Goal: Task Accomplishment & Management: Use online tool/utility

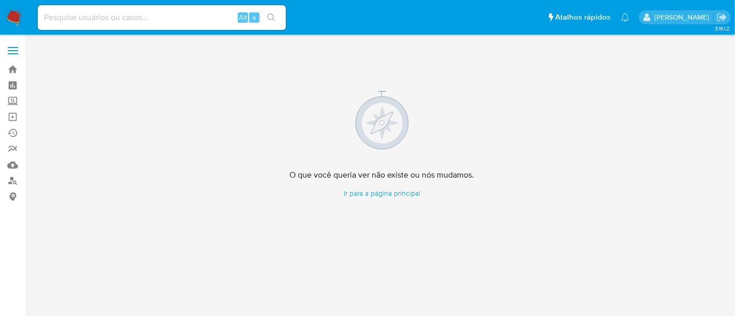
click at [133, 14] on input at bounding box center [162, 17] width 248 height 13
paste input "bYrwFpM57ELUhcjsKDYMUCl5"
type input "bYrwFpM57ELUhcjsKDYMUCl5"
click at [273, 16] on icon "search-icon" at bounding box center [271, 17] width 8 height 8
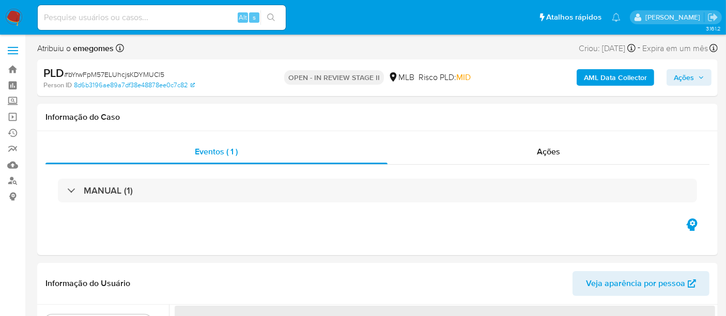
select select "10"
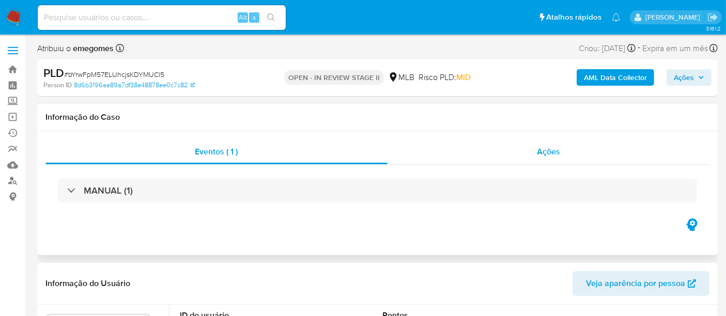
click at [546, 152] on span "Ações" at bounding box center [548, 152] width 23 height 12
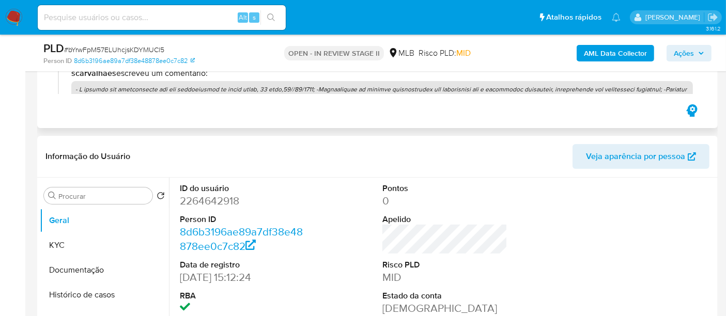
scroll to position [172, 0]
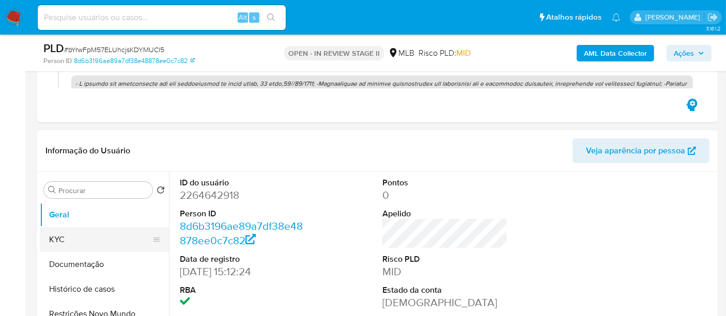
click at [54, 244] on button "KYC" at bounding box center [100, 239] width 121 height 25
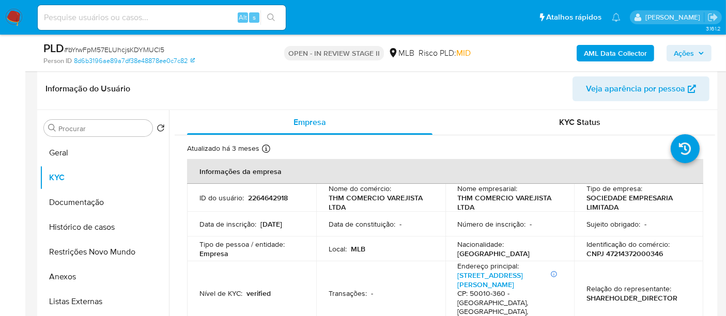
scroll to position [249, 0]
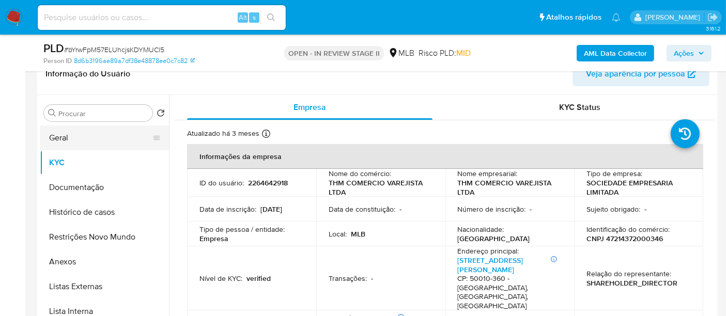
click at [81, 141] on button "Geral" at bounding box center [100, 138] width 121 height 25
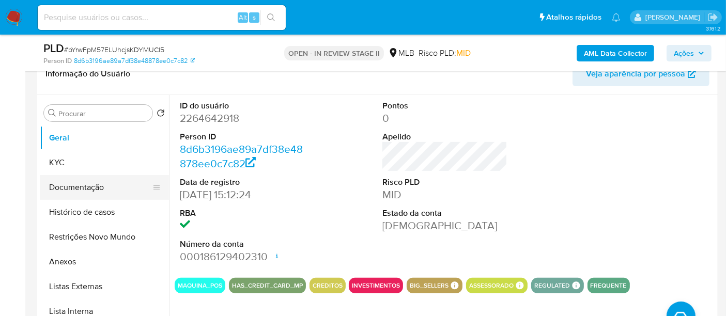
click at [82, 188] on button "Documentação" at bounding box center [100, 187] width 121 height 25
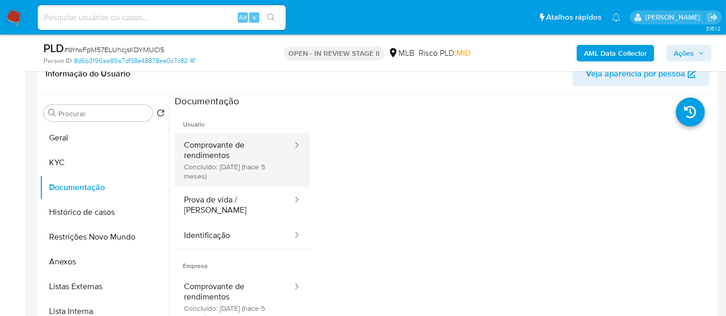
click at [245, 152] on button "Comprovante de rendimentos Concluído: [DATE] (hace 5 meses)" at bounding box center [234, 160] width 119 height 55
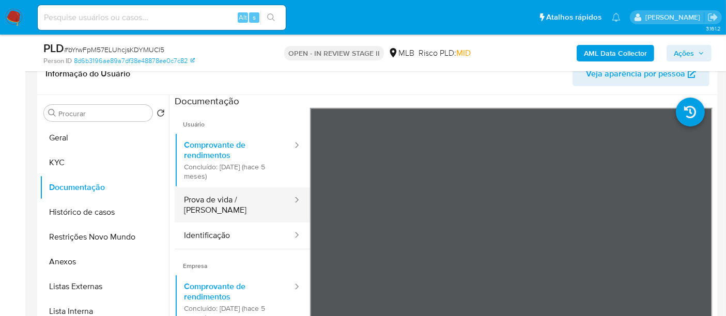
drag, startPoint x: 211, startPoint y: 198, endPoint x: 234, endPoint y: 201, distance: 22.8
click at [211, 198] on button "Prova de vida / [PERSON_NAME]" at bounding box center [234, 205] width 119 height 35
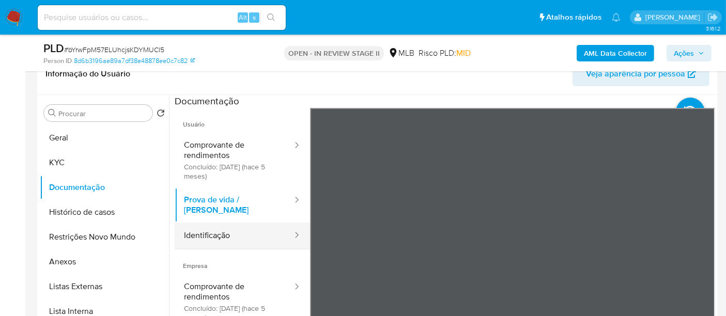
drag, startPoint x: 210, startPoint y: 226, endPoint x: 289, endPoint y: 222, distance: 78.7
click at [210, 225] on button "Identificação" at bounding box center [234, 236] width 119 height 26
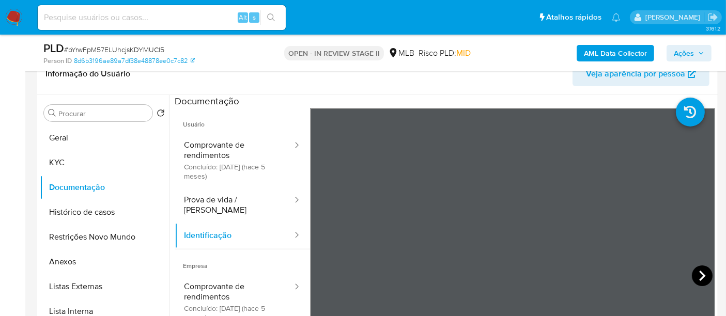
click at [702, 271] on icon at bounding box center [702, 276] width 21 height 21
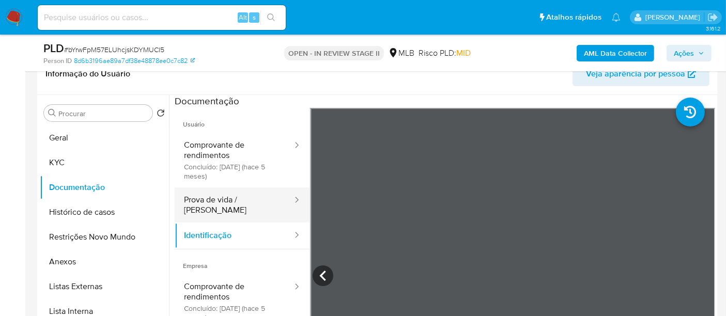
click at [239, 197] on button "Prova de vida / [PERSON_NAME]" at bounding box center [234, 205] width 119 height 35
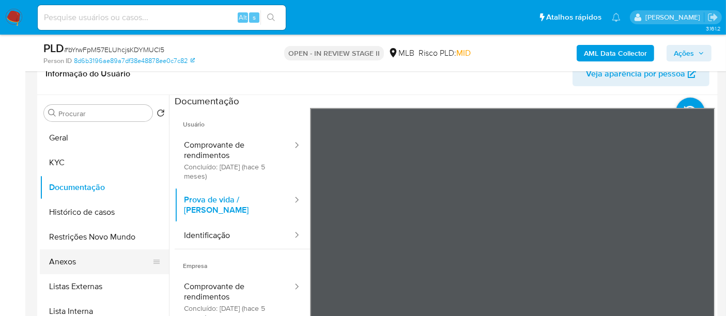
click at [78, 271] on button "Anexos" at bounding box center [100, 262] width 121 height 25
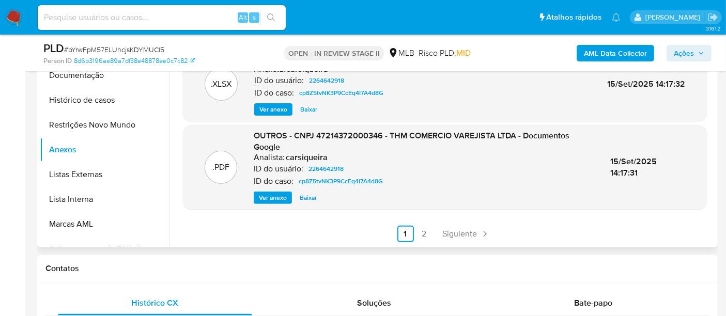
scroll to position [364, 0]
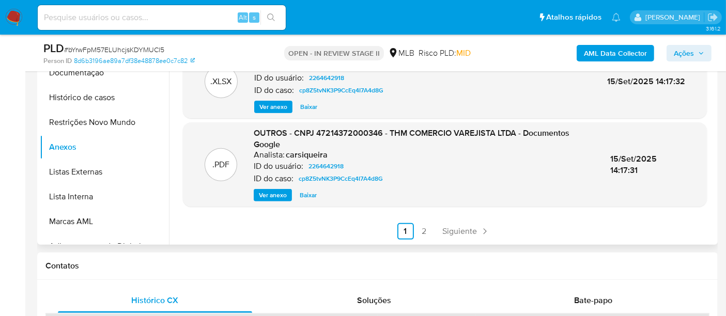
click at [423, 231] on link "2" at bounding box center [424, 231] width 17 height 17
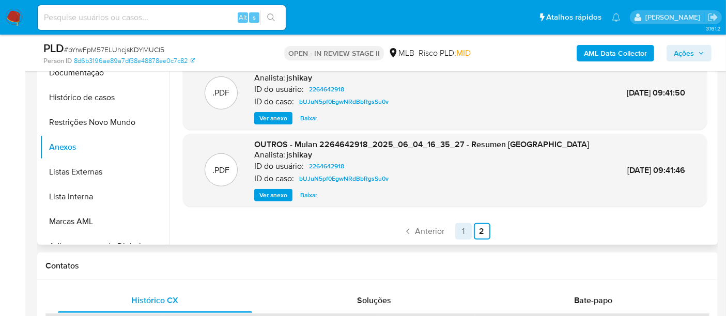
click at [462, 229] on link "1" at bounding box center [463, 231] width 17 height 17
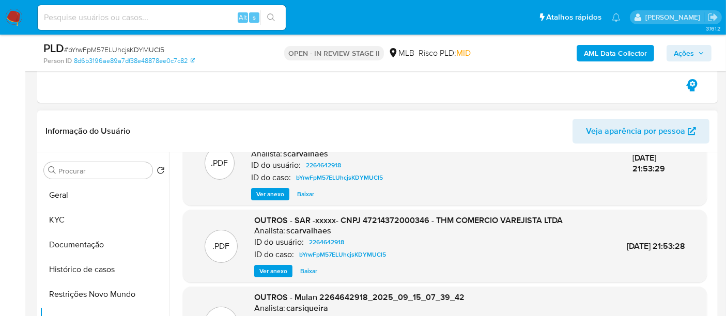
scroll to position [57, 0]
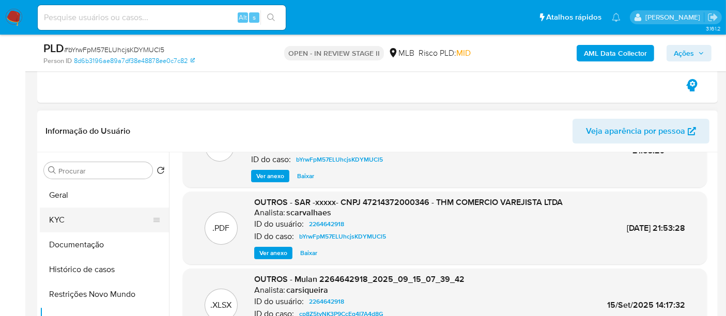
click at [71, 221] on button "KYC" at bounding box center [100, 220] width 121 height 25
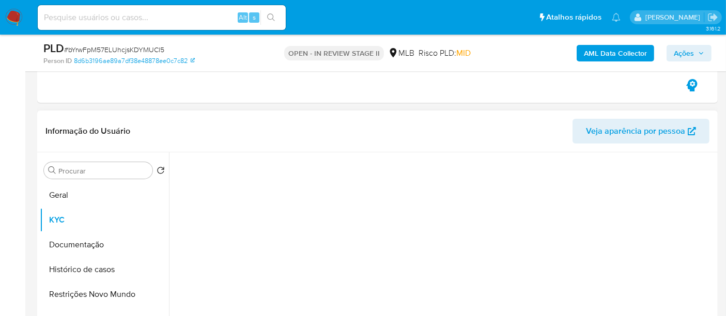
scroll to position [0, 0]
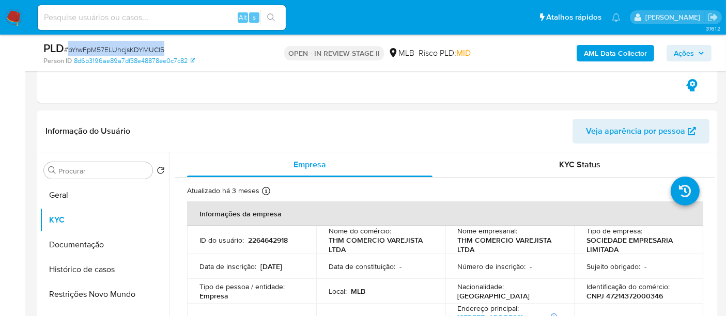
drag, startPoint x: 69, startPoint y: 48, endPoint x: 164, endPoint y: 51, distance: 95.7
click at [164, 51] on div "PLD # bYrwFpM57ELUhcjsKDYMUCl5" at bounding box center [152, 49] width 219 height 16
click at [701, 53] on icon "button" at bounding box center [701, 53] width 4 height 3
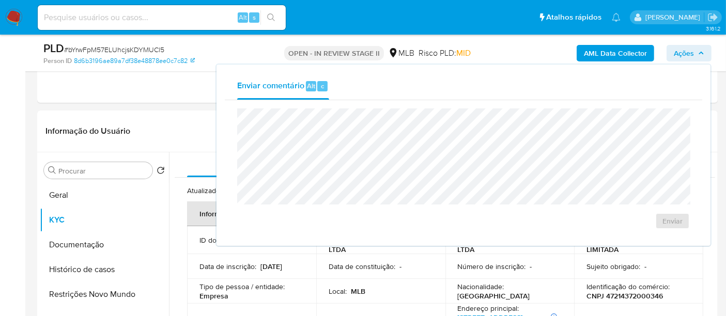
click at [693, 55] on span "Ações" at bounding box center [684, 53] width 20 height 17
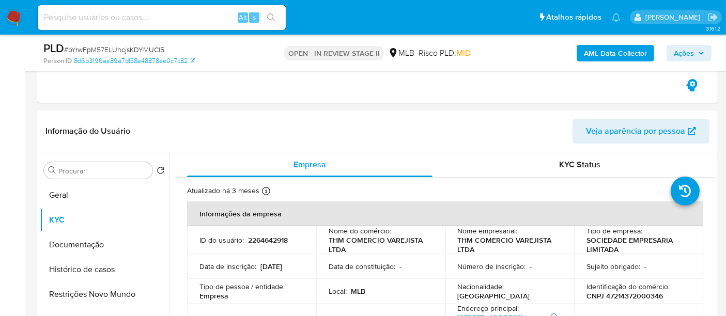
click at [693, 53] on span "Ações" at bounding box center [684, 53] width 20 height 17
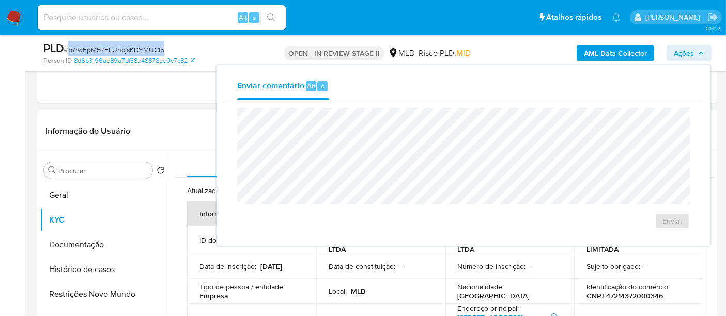
drag, startPoint x: 68, startPoint y: 51, endPoint x: 164, endPoint y: 53, distance: 96.2
click at [164, 53] on span "# bYrwFpM57ELUhcjsKDYMUCl5" at bounding box center [114, 49] width 100 height 10
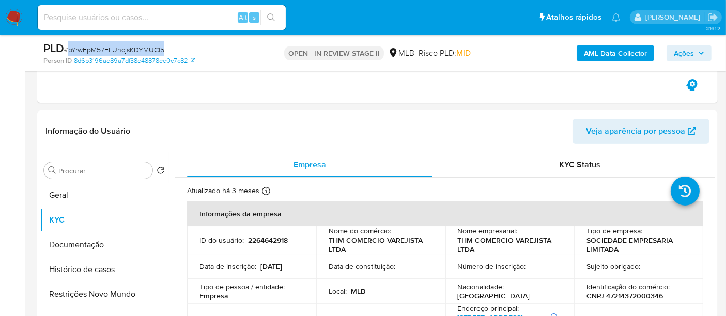
copy span "bYrwFpM57ELUhcjsKDYMUCl5"
click at [10, 11] on img at bounding box center [14, 18] width 18 height 18
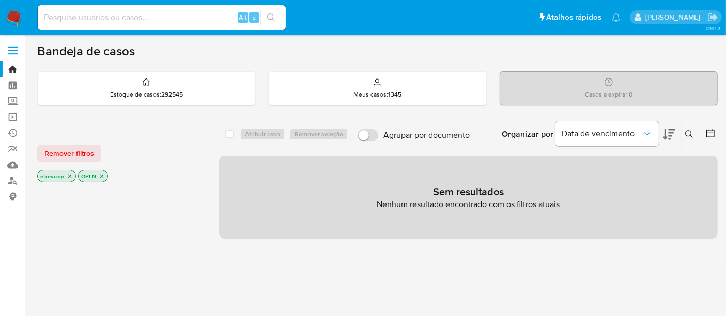
click at [70, 176] on icon "close-filter" at bounding box center [70, 176] width 6 height 6
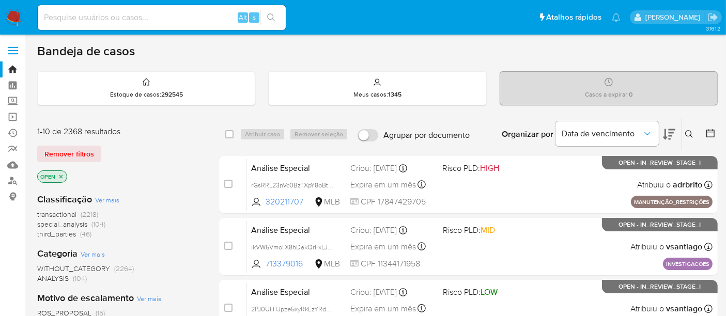
click at [692, 130] on icon at bounding box center [689, 134] width 8 height 8
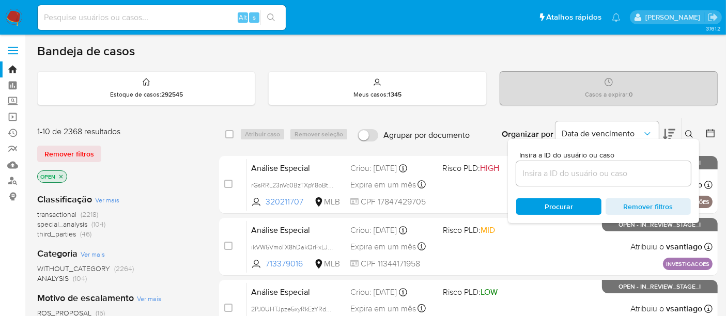
click at [542, 167] on input at bounding box center [603, 173] width 175 height 13
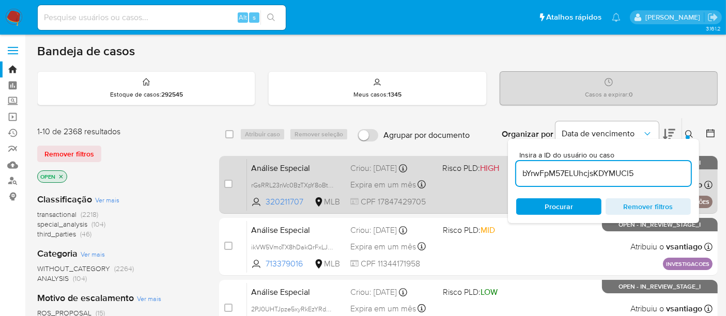
type input "bYrwFpM57ELUhcjsKDYMUCl5"
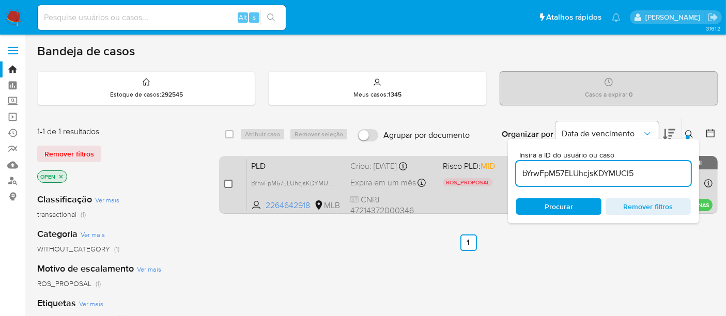
click at [228, 182] on input "checkbox" at bounding box center [228, 184] width 8 height 8
checkbox input "true"
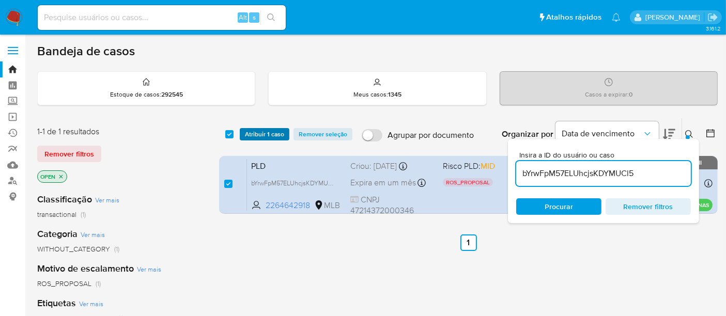
click at [259, 135] on span "Atribuir 1 caso" at bounding box center [264, 134] width 39 height 10
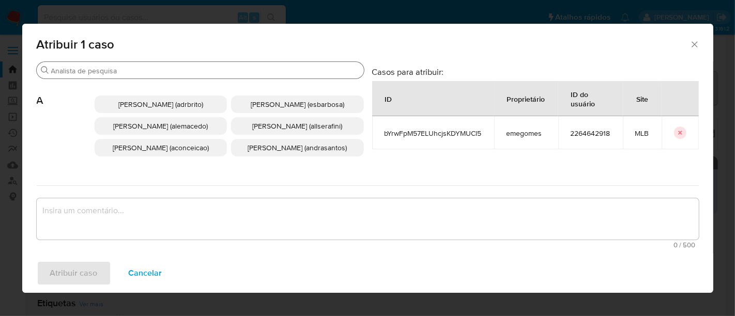
click at [176, 72] on input "Buscar" at bounding box center [205, 70] width 309 height 9
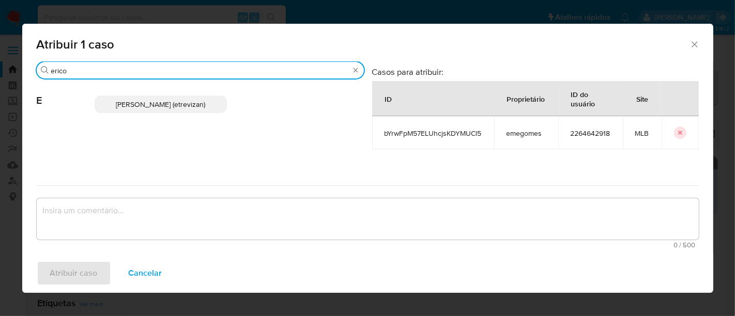
type input "erico"
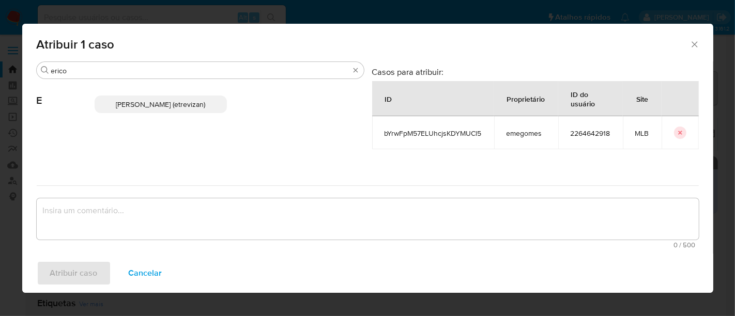
drag, startPoint x: 163, startPoint y: 101, endPoint x: 131, endPoint y: 181, distance: 85.8
click at [163, 102] on span "Erico Trevizan (etrevizan)" at bounding box center [160, 104] width 89 height 10
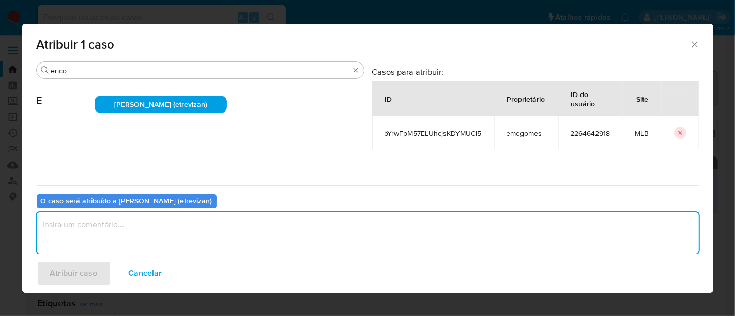
click at [91, 237] on textarea "assign-modal" at bounding box center [368, 232] width 662 height 41
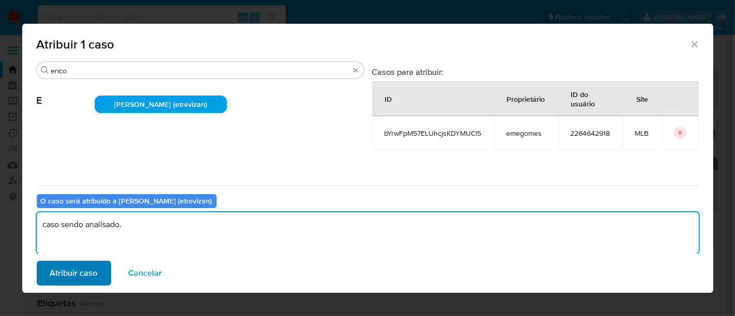
type textarea "caso sendo analisado."
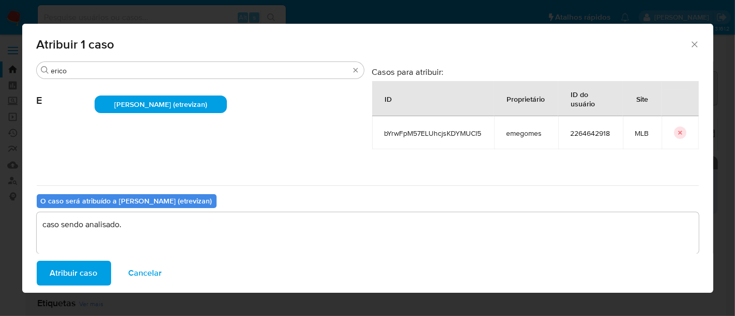
click at [76, 279] on span "Atribuir caso" at bounding box center [74, 273] width 48 height 23
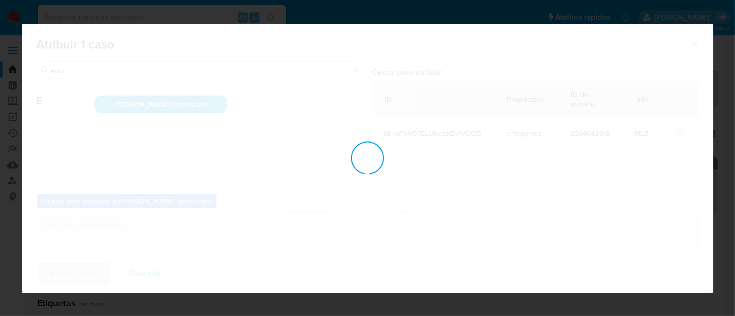
checkbox input "false"
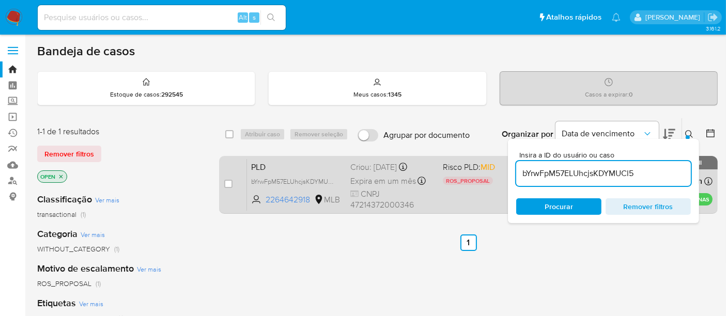
click at [457, 191] on div "PLD bYrwFpM57ELUhcjsKDYMUCl5 2264642918 MLB Risco PLD: MID ROS_PROPOSAL Motivo …" at bounding box center [480, 185] width 466 height 52
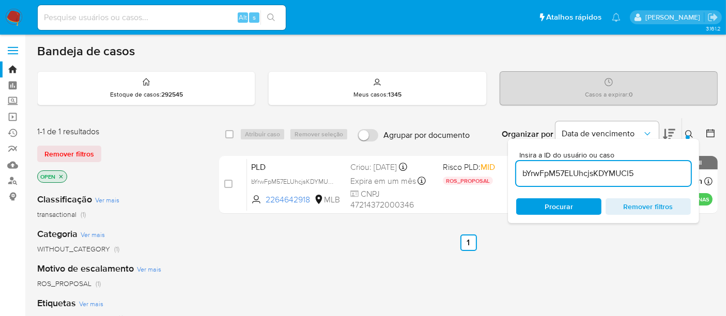
click at [125, 16] on input at bounding box center [162, 17] width 248 height 13
paste input "yRoMZw05w45oenWdjnztOa0X"
type input "yRoMZw05w45oenWdjnztOa0X"
click at [270, 16] on icon "search-icon" at bounding box center [271, 17] width 8 height 8
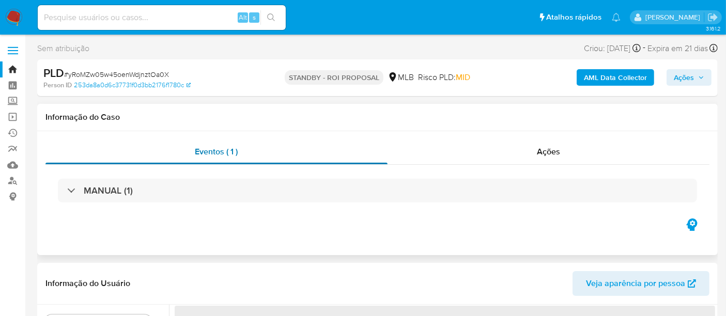
select select "10"
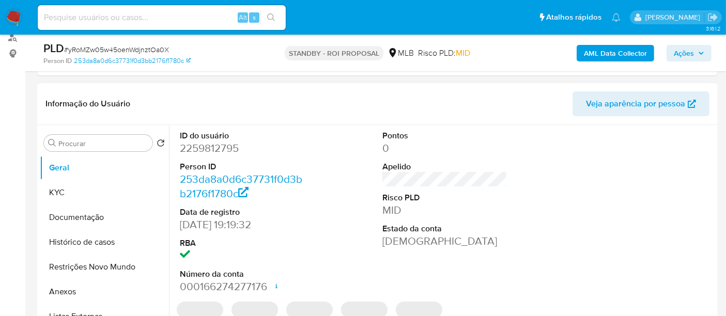
scroll to position [172, 0]
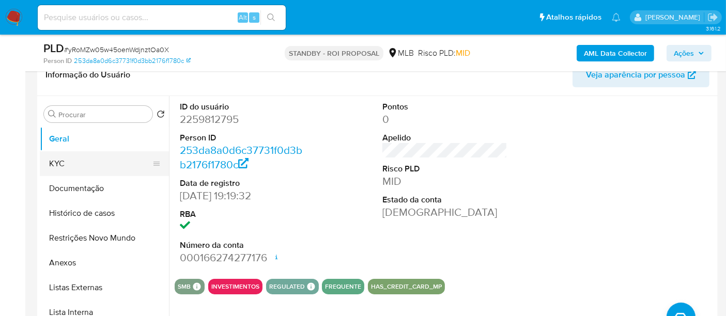
drag, startPoint x: 71, startPoint y: 163, endPoint x: 87, endPoint y: 163, distance: 16.0
click at [71, 163] on button "KYC" at bounding box center [100, 163] width 121 height 25
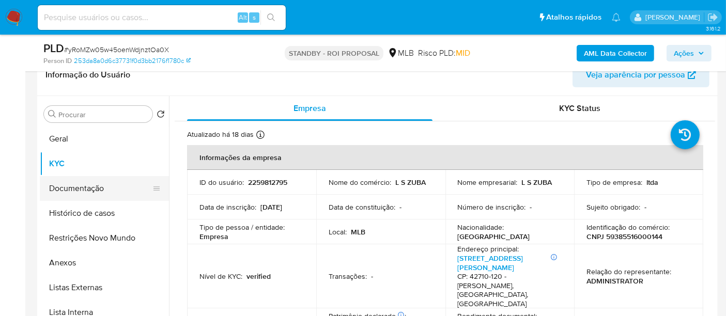
drag, startPoint x: 83, startPoint y: 189, endPoint x: 95, endPoint y: 187, distance: 12.1
click at [83, 189] on button "Documentação" at bounding box center [100, 188] width 121 height 25
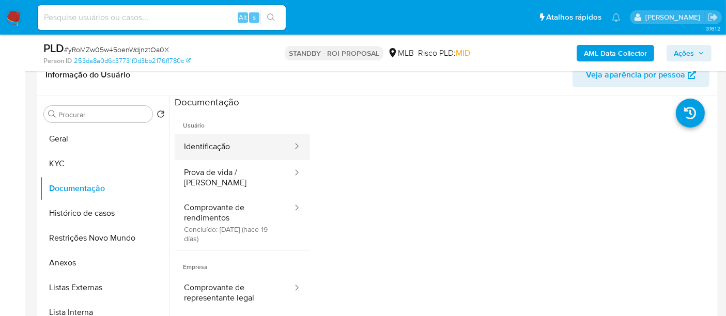
click at [244, 147] on button "Identificação" at bounding box center [234, 147] width 119 height 26
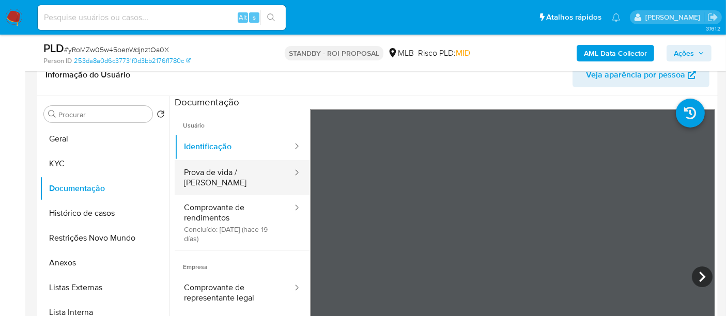
drag, startPoint x: 211, startPoint y: 172, endPoint x: 283, endPoint y: 165, distance: 72.6
click at [211, 172] on button "Prova de vida / [PERSON_NAME]" at bounding box center [234, 177] width 119 height 35
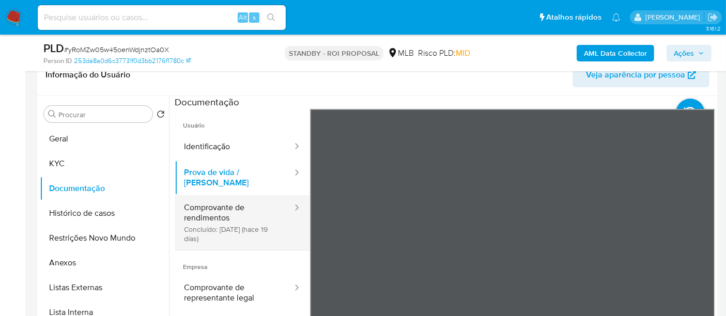
click at [202, 204] on button "Comprovante de rendimentos Concluído: 17/09/2025 (hace 19 días)" at bounding box center [234, 222] width 119 height 55
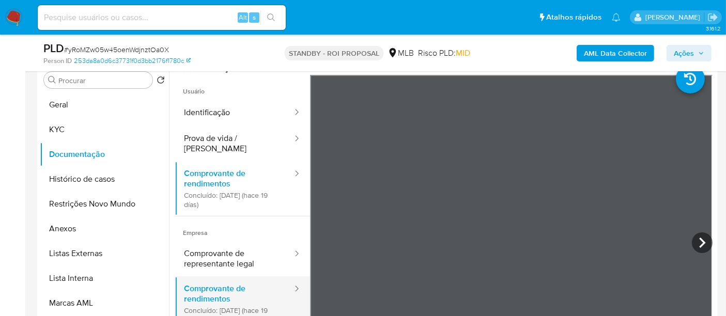
scroll to position [0, 0]
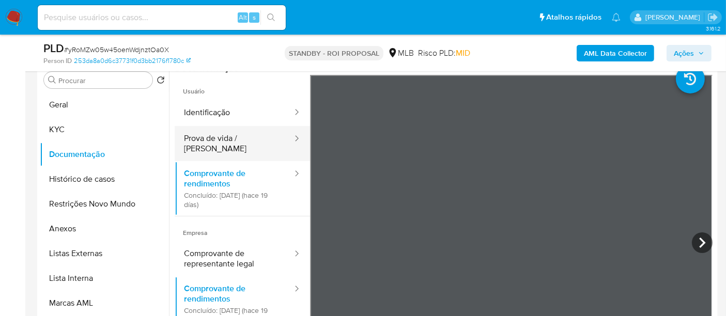
click at [211, 136] on button "Prova de vida / [PERSON_NAME]" at bounding box center [234, 143] width 119 height 35
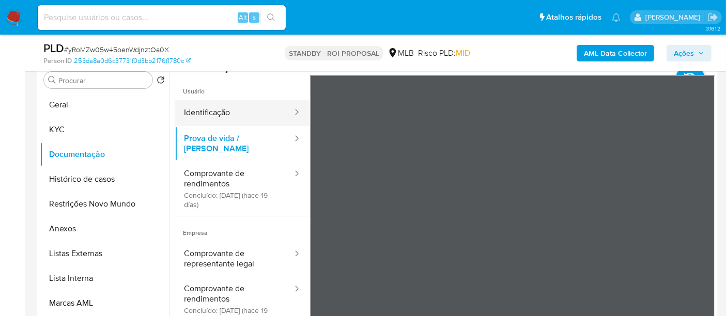
click at [224, 107] on button "Identificação" at bounding box center [234, 113] width 119 height 26
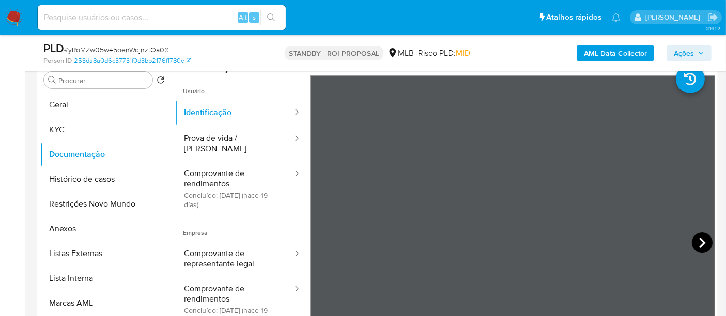
click at [699, 240] on icon at bounding box center [702, 243] width 21 height 21
drag, startPoint x: 54, startPoint y: 96, endPoint x: 156, endPoint y: 122, distance: 105.3
click at [58, 97] on button "Geral" at bounding box center [104, 105] width 129 height 25
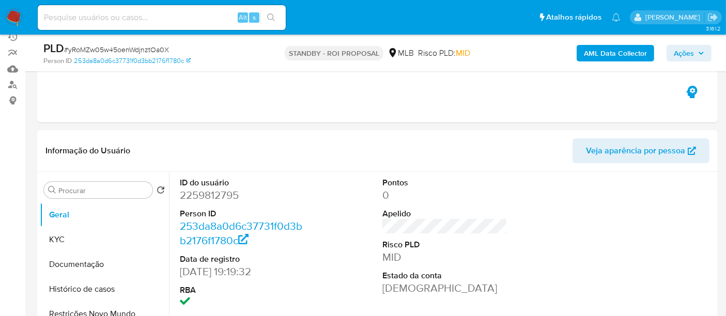
scroll to position [91, 0]
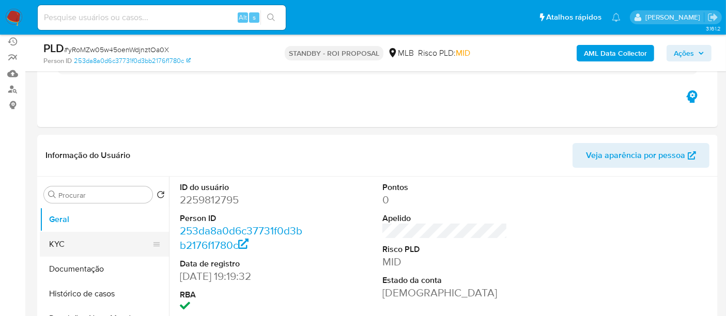
click at [62, 247] on button "KYC" at bounding box center [100, 244] width 121 height 25
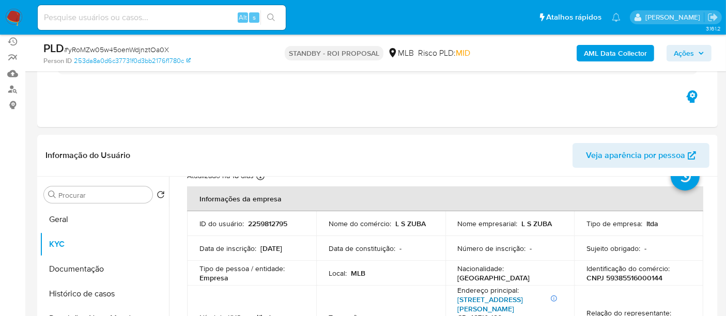
scroll to position [57, 0]
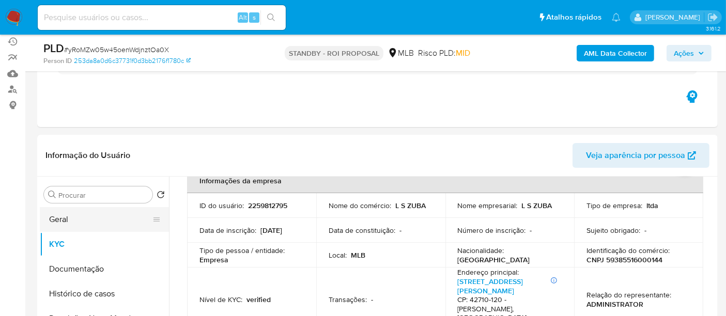
click at [70, 215] on button "Geral" at bounding box center [100, 219] width 121 height 25
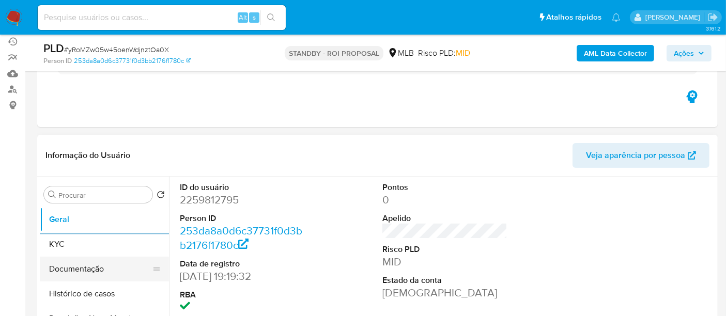
click at [85, 269] on button "Documentação" at bounding box center [100, 269] width 121 height 25
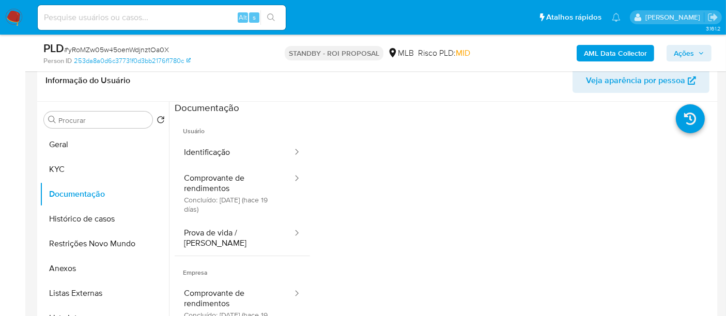
scroll to position [190, 0]
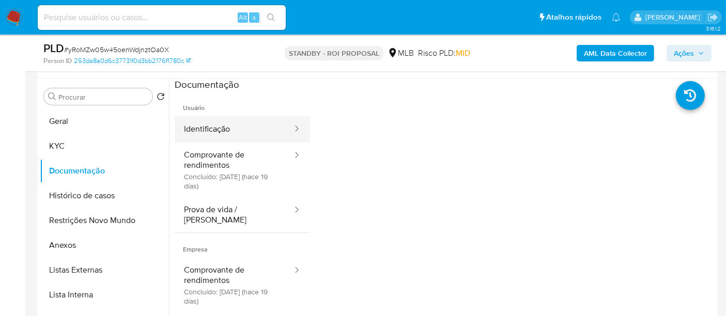
click at [221, 130] on button "Identificação" at bounding box center [234, 129] width 119 height 26
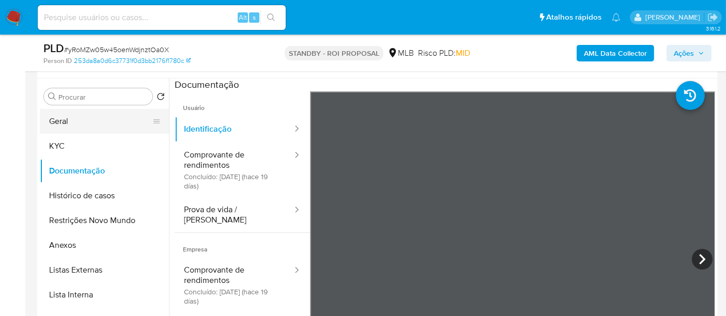
click at [71, 124] on button "Geral" at bounding box center [100, 121] width 121 height 25
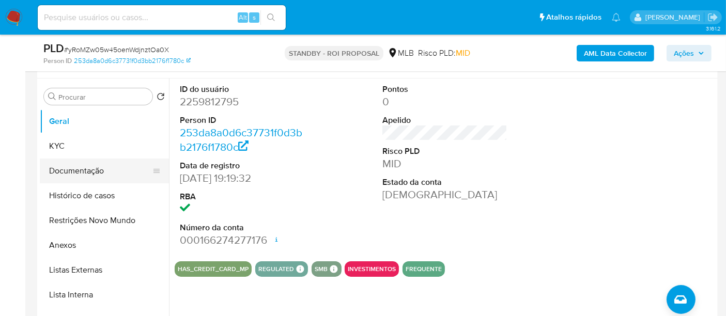
click at [81, 168] on button "Documentação" at bounding box center [100, 171] width 121 height 25
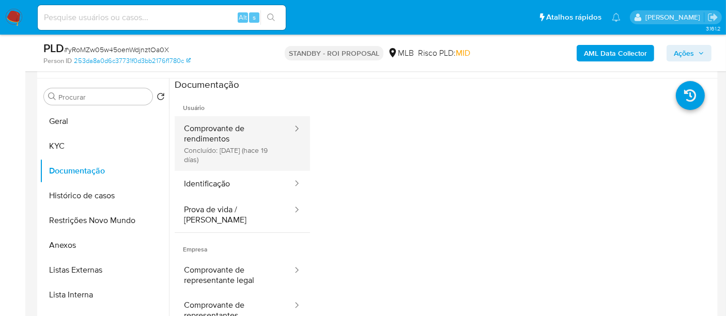
drag, startPoint x: 230, startPoint y: 123, endPoint x: 239, endPoint y: 130, distance: 11.1
click at [230, 125] on button "Comprovante de rendimentos Concluído: 17/09/2025 (hace 19 días)" at bounding box center [234, 143] width 119 height 55
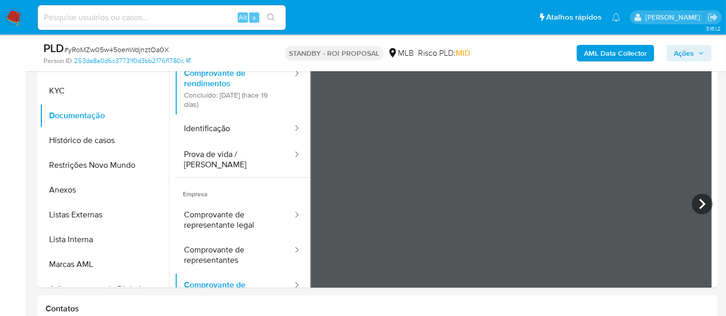
scroll to position [249, 0]
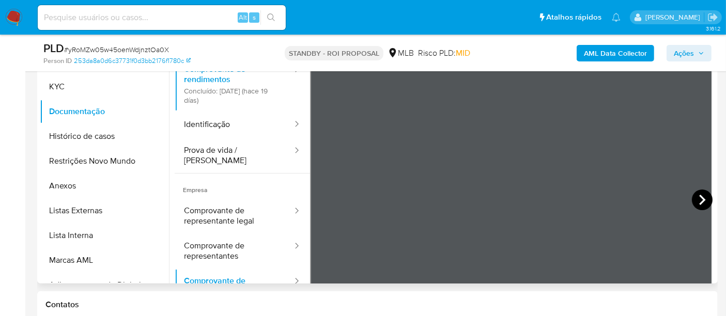
click at [700, 195] on icon at bounding box center [702, 200] width 21 height 21
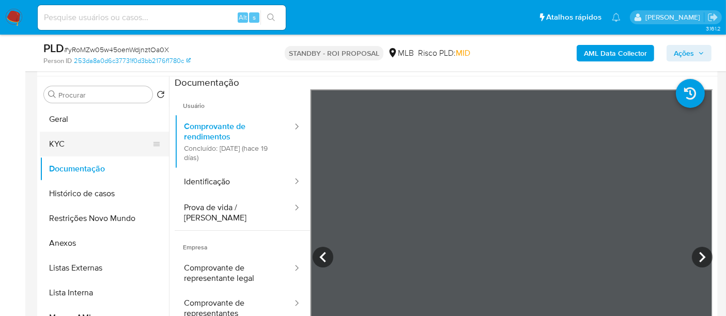
click at [63, 143] on button "KYC" at bounding box center [100, 144] width 121 height 25
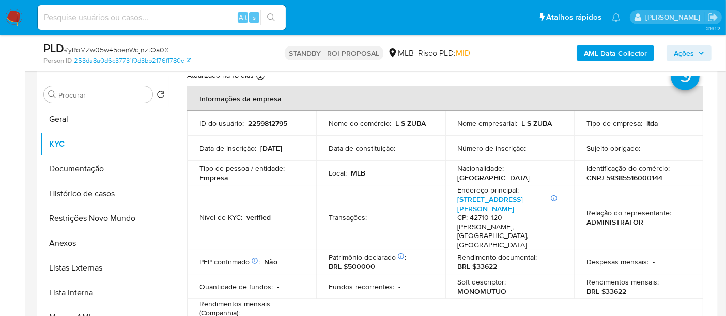
scroll to position [57, 0]
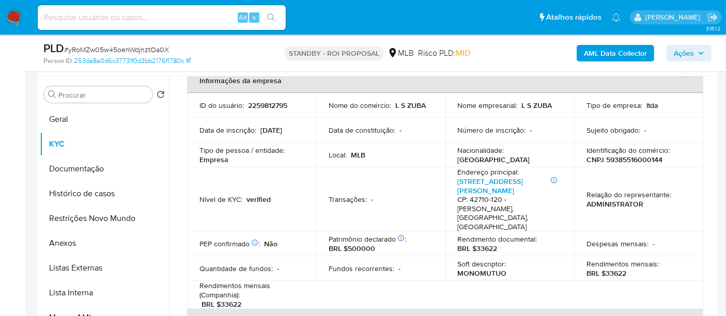
click at [68, 17] on input at bounding box center [162, 17] width 248 height 13
paste input "HA1HraZ6b43L5MMj5OYxi8sv"
type input "HA1HraZ6b43L5MMj5OYxi8sv"
click at [268, 13] on icon "search-icon" at bounding box center [271, 17] width 8 height 8
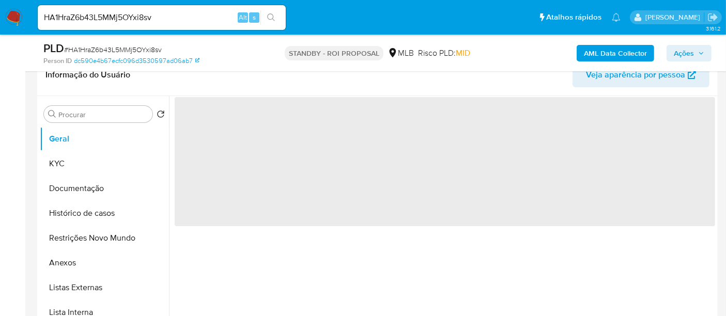
select select "10"
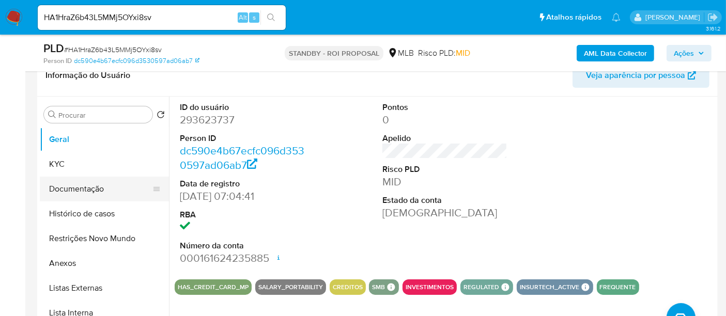
scroll to position [172, 0]
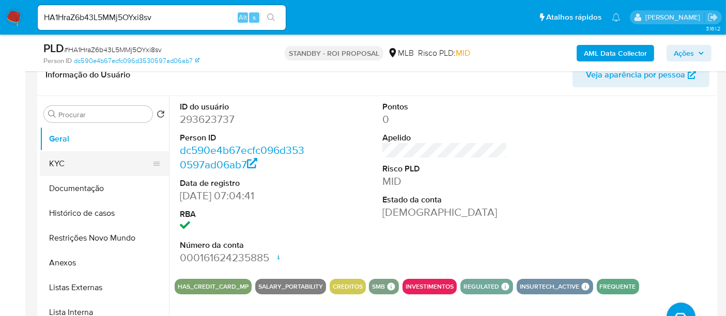
click at [69, 164] on button "KYC" at bounding box center [100, 163] width 121 height 25
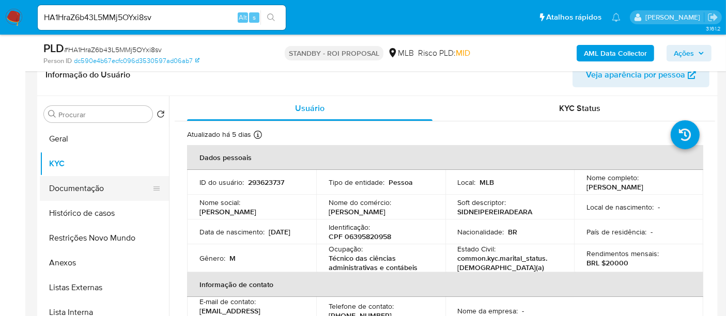
click at [75, 193] on button "Documentação" at bounding box center [100, 188] width 121 height 25
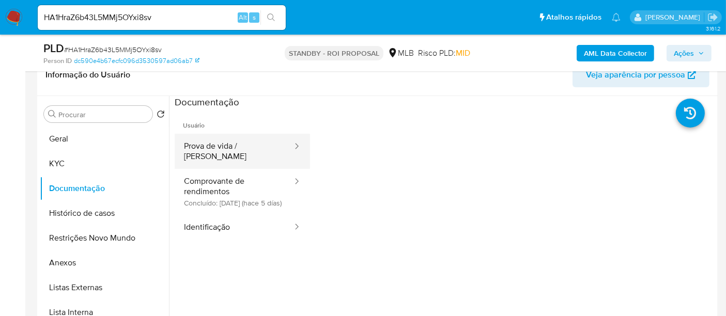
click at [227, 141] on button "Prova de vida / [PERSON_NAME]" at bounding box center [234, 151] width 119 height 35
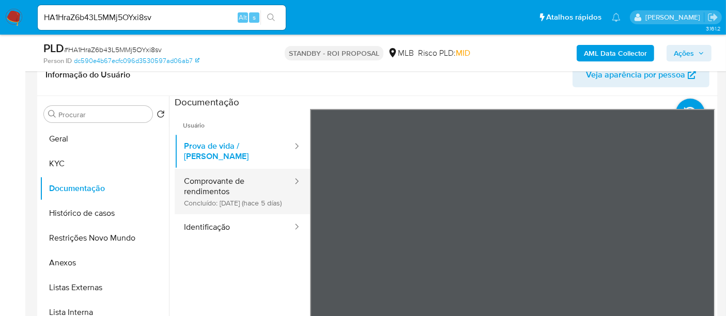
click at [202, 178] on button "Comprovante de rendimentos Concluído: 01/10/2025 (hace 5 días)" at bounding box center [234, 191] width 119 height 45
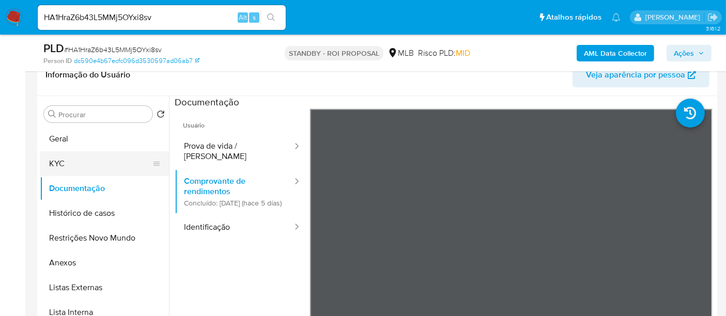
click at [59, 166] on button "KYC" at bounding box center [100, 163] width 121 height 25
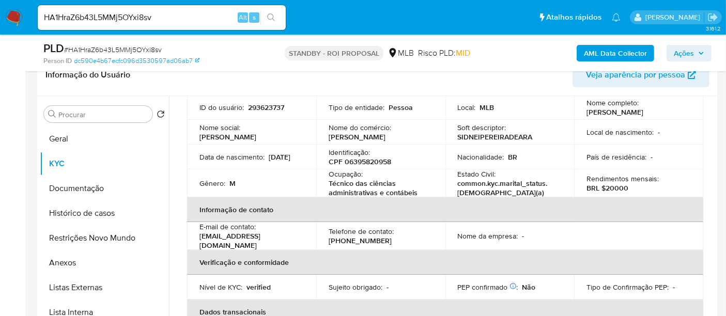
scroll to position [57, 0]
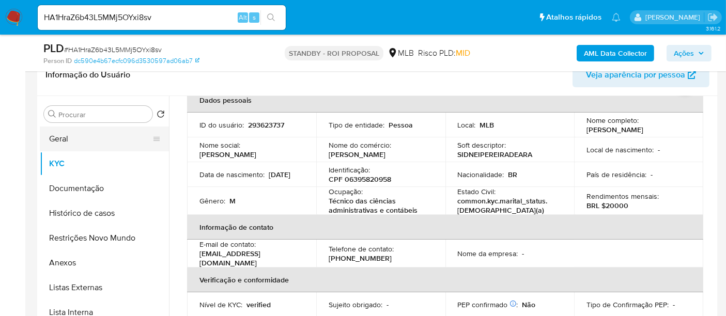
click at [66, 137] on button "Geral" at bounding box center [100, 139] width 121 height 25
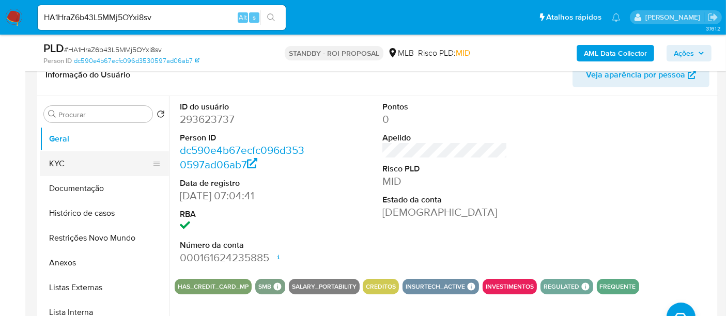
click at [58, 170] on button "KYC" at bounding box center [100, 163] width 121 height 25
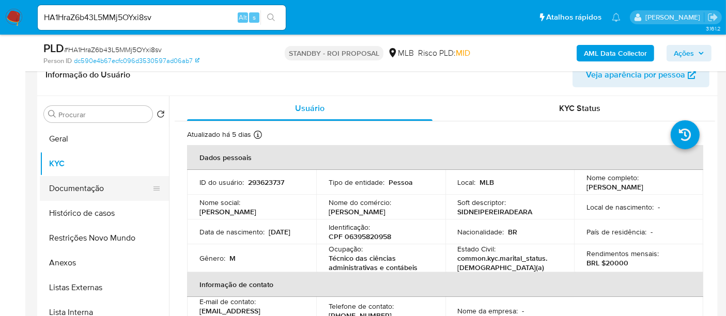
drag, startPoint x: 87, startPoint y: 186, endPoint x: 137, endPoint y: 187, distance: 50.7
click at [87, 186] on button "Documentação" at bounding box center [100, 188] width 121 height 25
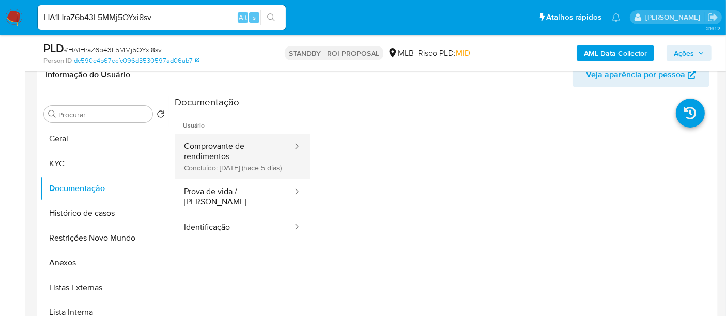
click at [238, 151] on button "Comprovante de rendimentos Concluído: 01/10/2025 (hace 5 días)" at bounding box center [234, 156] width 119 height 45
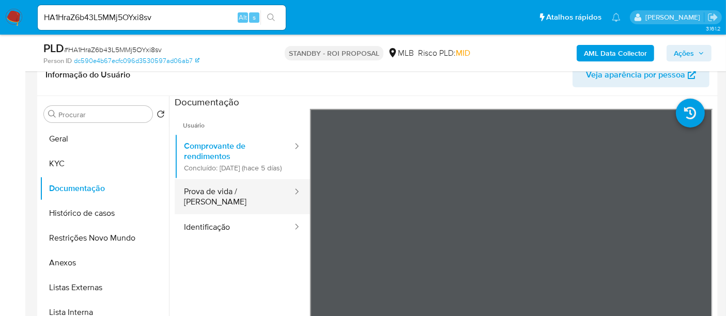
click at [230, 201] on button "Prova de vida / [PERSON_NAME]" at bounding box center [234, 196] width 119 height 35
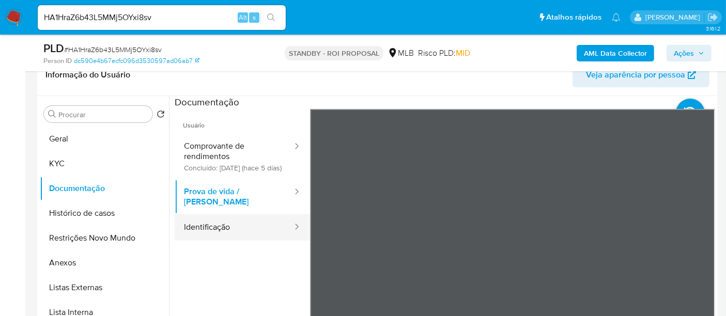
drag, startPoint x: 208, startPoint y: 227, endPoint x: 235, endPoint y: 227, distance: 26.4
click at [209, 227] on button "Identificação" at bounding box center [234, 227] width 119 height 26
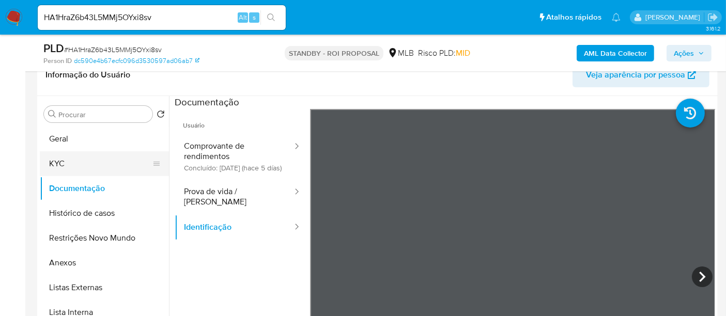
click at [72, 163] on button "KYC" at bounding box center [100, 163] width 121 height 25
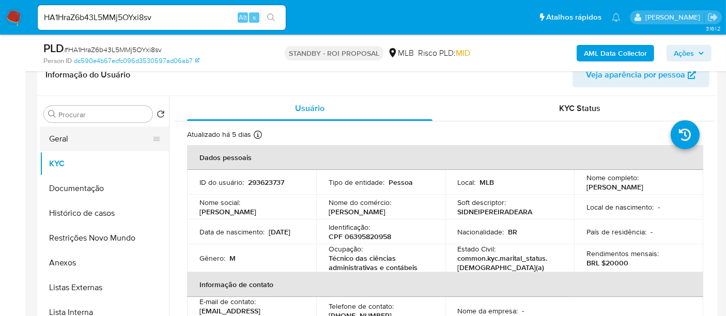
click at [71, 136] on button "Geral" at bounding box center [100, 139] width 121 height 25
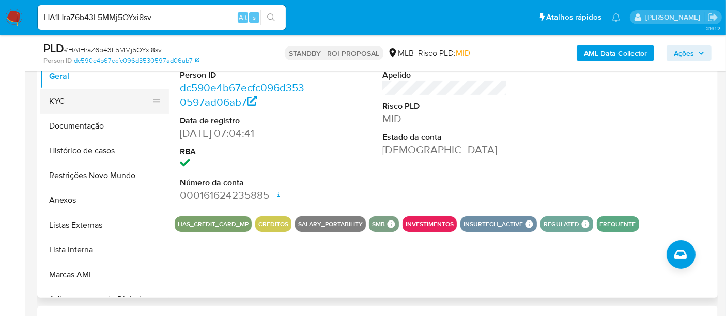
scroll to position [172, 0]
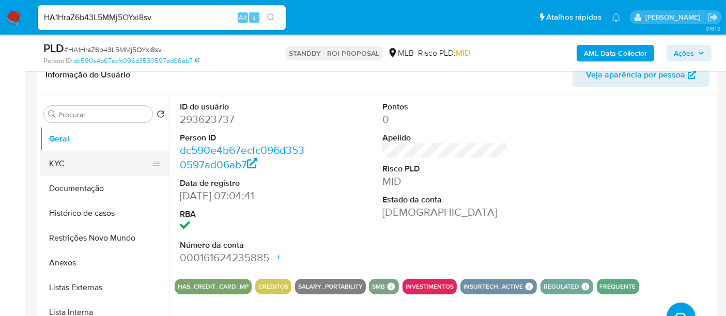
click at [60, 161] on button "KYC" at bounding box center [100, 163] width 121 height 25
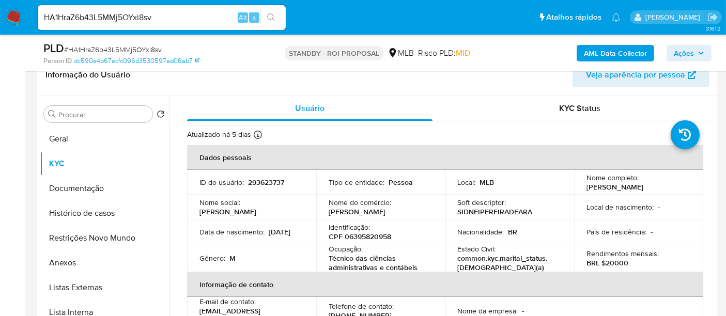
scroll to position [57, 0]
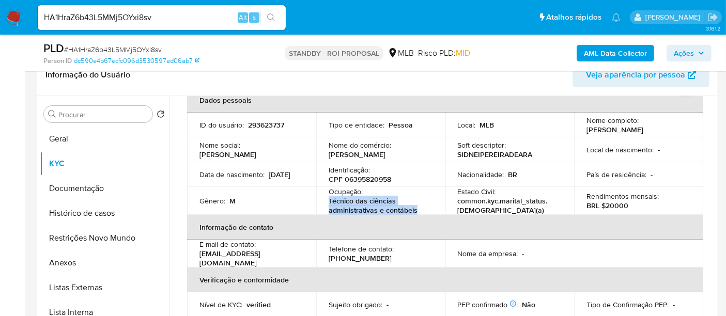
drag, startPoint x: 327, startPoint y: 202, endPoint x: 419, endPoint y: 211, distance: 92.5
click at [419, 211] on td "Ocupação : Técnico das ciências administrativas e contábeis" at bounding box center [380, 201] width 129 height 28
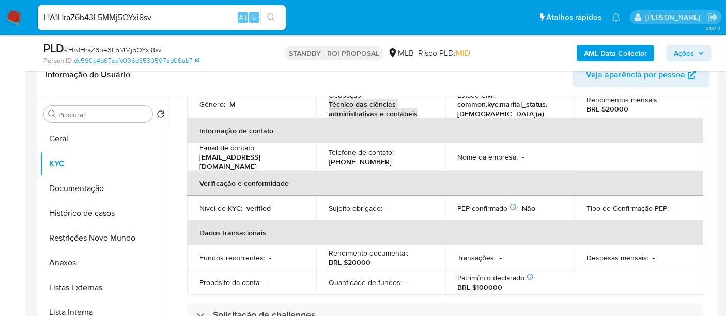
scroll to position [172, 0]
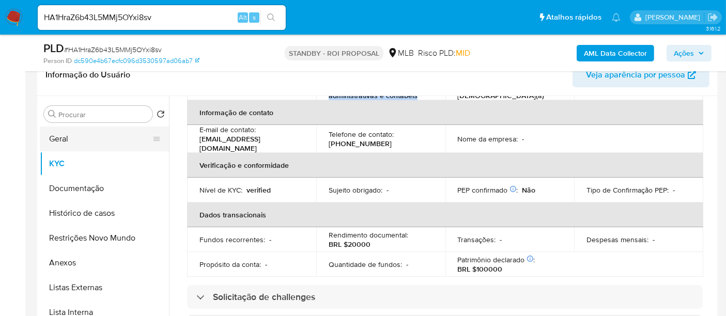
drag, startPoint x: 65, startPoint y: 140, endPoint x: 79, endPoint y: 139, distance: 14.5
click at [65, 140] on button "Geral" at bounding box center [100, 139] width 121 height 25
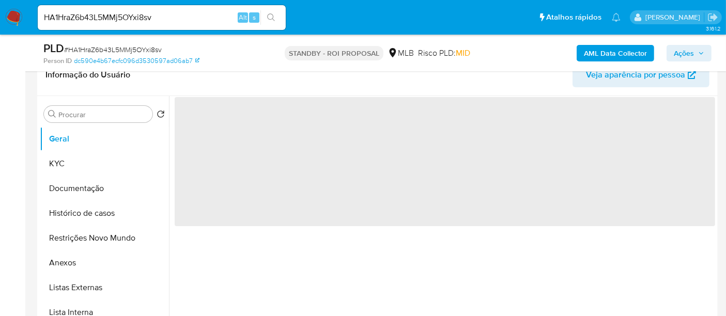
scroll to position [0, 0]
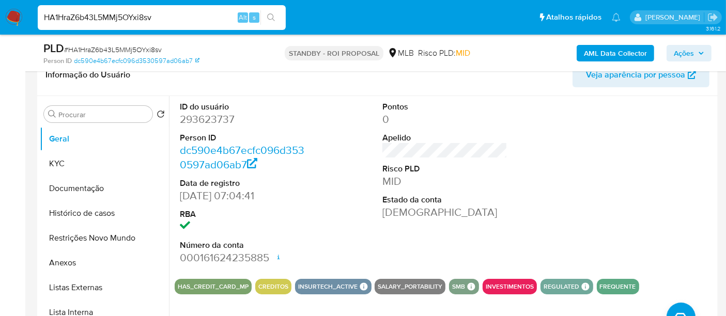
drag, startPoint x: 163, startPoint y: 21, endPoint x: 0, endPoint y: 23, distance: 162.8
click at [0, 23] on nav "Pausado Ver notificaciones HA1HraZ6b43L5MMj5OYxi8sv Alt s Atalhos rápidos Presi…" at bounding box center [363, 17] width 726 height 35
paste input "EdO5e8wUfWiJ09CBpBzyhvP"
type input "HEdO5e8wUfWiJ09CBpBzyhvP"
click at [271, 15] on icon "search-icon" at bounding box center [271, 17] width 8 height 8
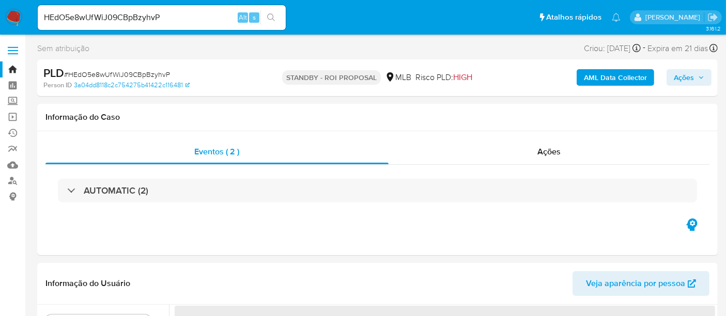
select select "10"
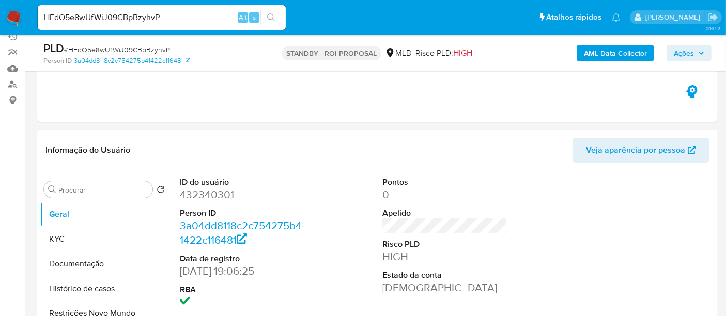
scroll to position [115, 0]
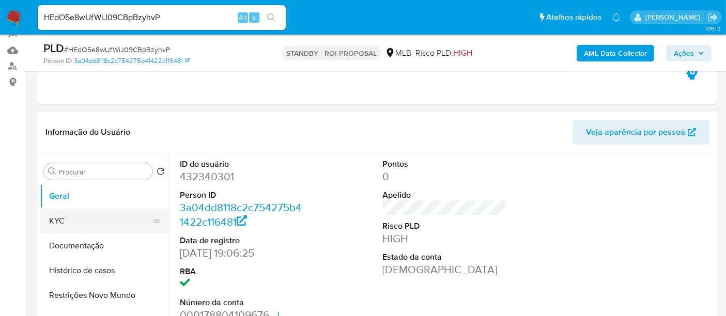
drag, startPoint x: 82, startPoint y: 219, endPoint x: 127, endPoint y: 219, distance: 44.4
click at [82, 219] on button "KYC" at bounding box center [100, 221] width 121 height 25
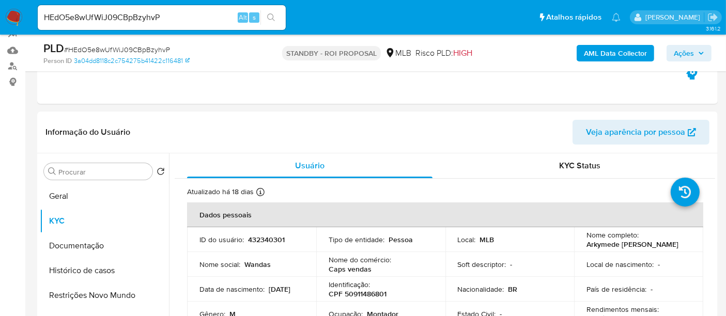
scroll to position [201, 0]
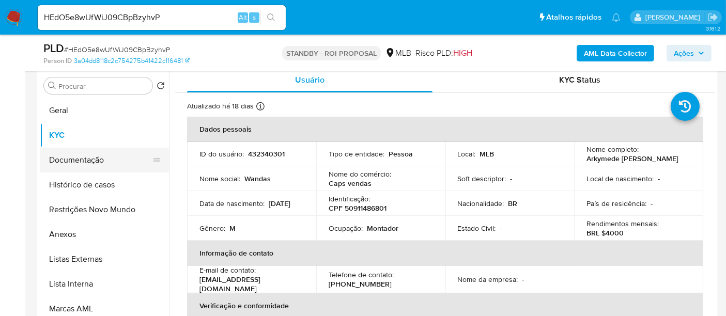
click at [80, 160] on button "Documentação" at bounding box center [100, 160] width 121 height 25
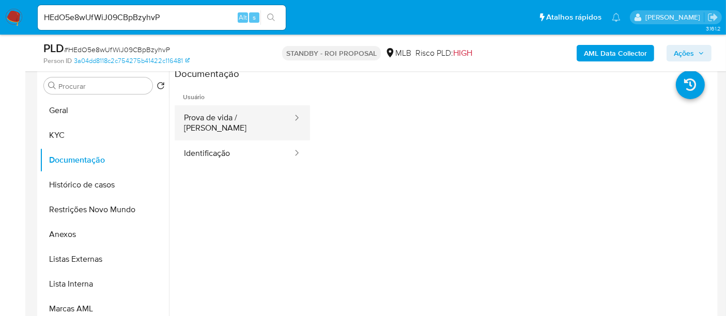
click at [254, 121] on button "Prova de vida / [PERSON_NAME]" at bounding box center [234, 122] width 119 height 35
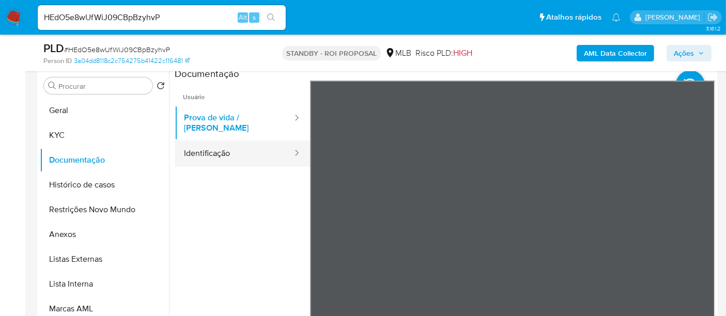
click at [216, 147] on button "Identificação" at bounding box center [234, 154] width 119 height 26
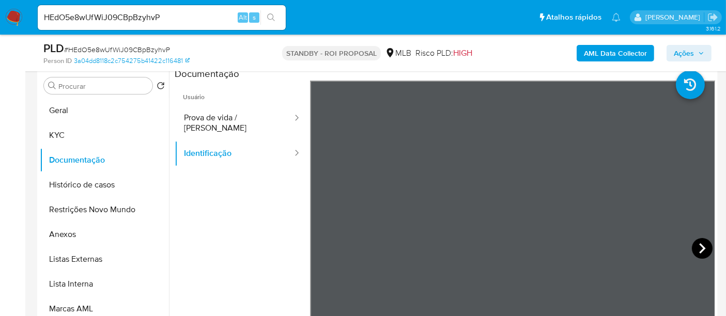
click at [695, 246] on icon at bounding box center [702, 248] width 21 height 21
drag, startPoint x: 0, startPoint y: 14, endPoint x: 0, endPoint y: 2, distance: 12.9
click at [0, 2] on nav "Pausado Ver notificaciones HEdO5e8wUfWiJ09CBpBzyhvP Alt s Atalhos rápidos Presi…" at bounding box center [363, 17] width 726 height 35
paste input "Q3wO6FQoM9dJeDayF7KgAFTJ"
type input "Q3wO6FQoM9dJeDayF7KgAFTJ"
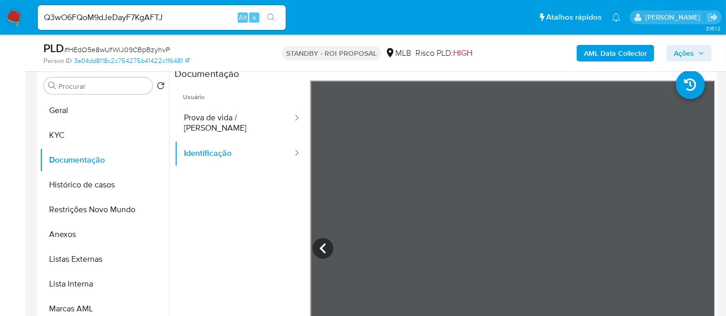
click at [273, 12] on button "search-icon" at bounding box center [270, 17] width 21 height 14
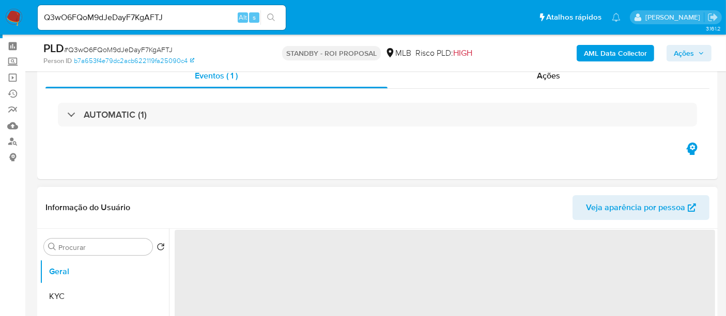
scroll to position [115, 0]
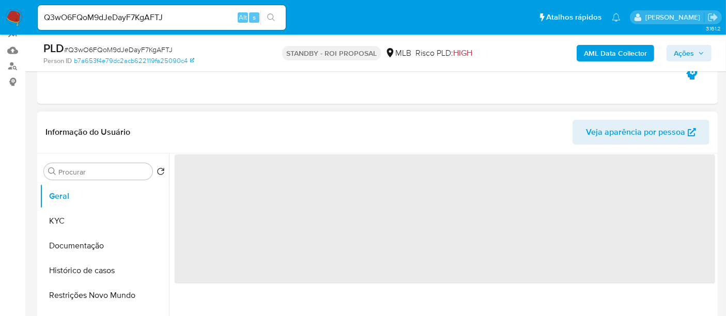
select select "10"
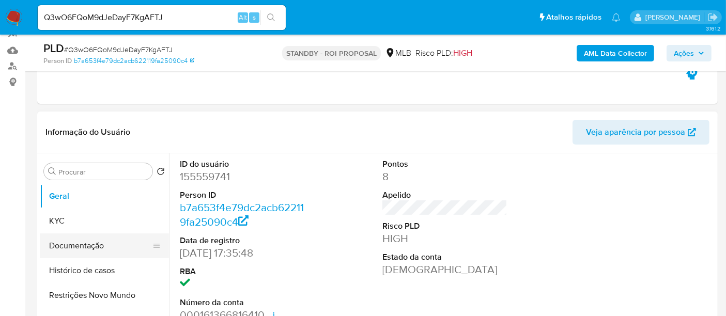
drag, startPoint x: 64, startPoint y: 222, endPoint x: 105, endPoint y: 237, distance: 43.8
click at [65, 222] on button "KYC" at bounding box center [104, 221] width 129 height 25
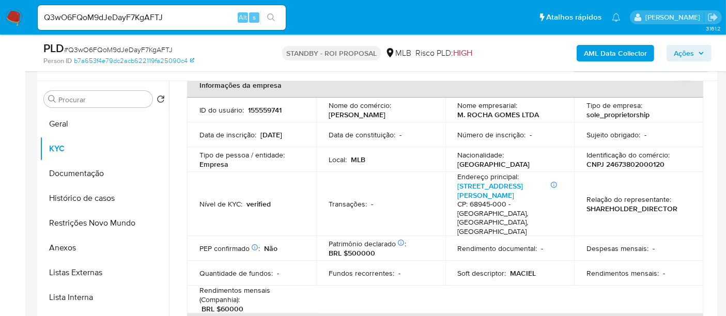
scroll to position [0, 0]
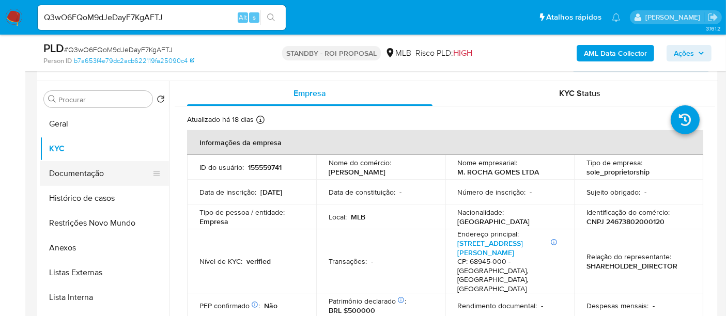
click at [90, 178] on button "Documentação" at bounding box center [100, 173] width 121 height 25
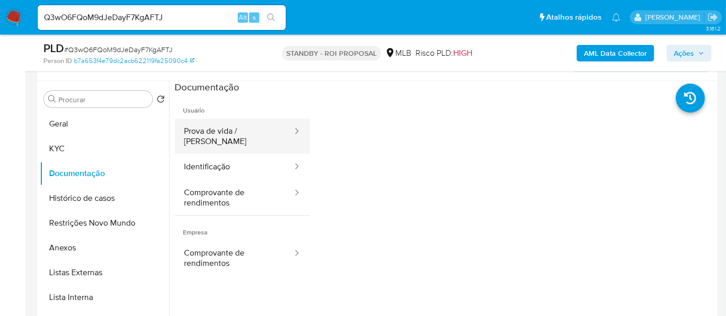
click at [248, 135] on button "Prova de vida / [PERSON_NAME]" at bounding box center [234, 136] width 119 height 35
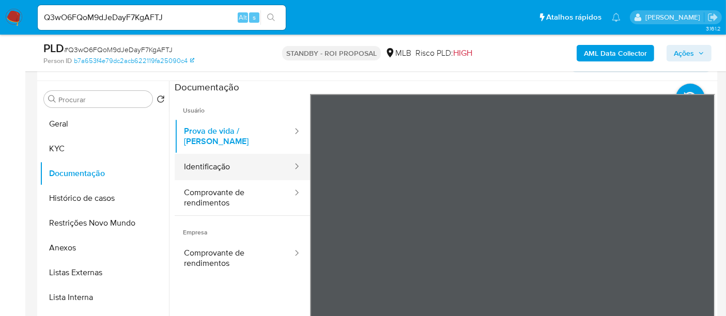
click at [212, 157] on button "Identificação" at bounding box center [234, 167] width 119 height 26
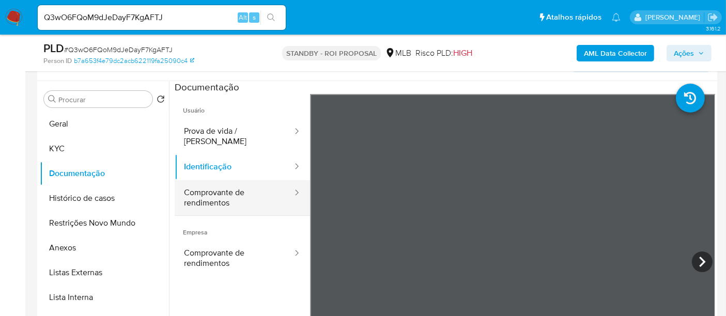
click at [224, 191] on button "Comprovante de rendimentos" at bounding box center [234, 197] width 119 height 35
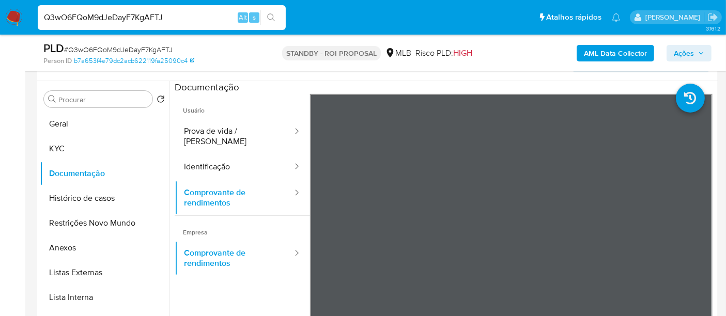
drag, startPoint x: 194, startPoint y: 20, endPoint x: 0, endPoint y: 19, distance: 194.3
click at [0, 19] on nav "Pausado Ver notificaciones Q3wO6FQoM9dJeDayF7KgAFTJ Alt s Atalhos rápidos Presi…" at bounding box center [363, 17] width 726 height 35
paste input "Dhyd2Ut0ZwN0MphOTgQbUbMT"
type input "Dhyd2Ut0ZwN0MphOTgQbUbMT"
click at [274, 13] on icon "search-icon" at bounding box center [271, 17] width 8 height 8
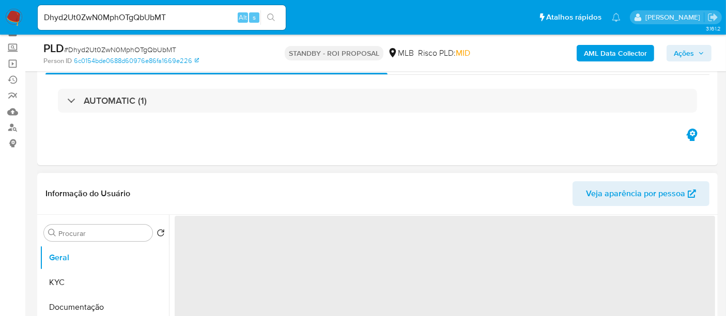
scroll to position [115, 0]
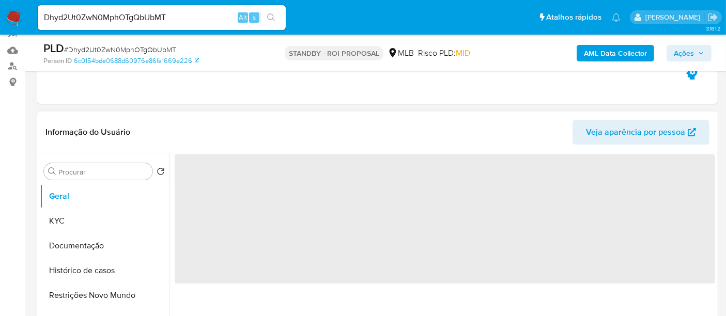
select select "10"
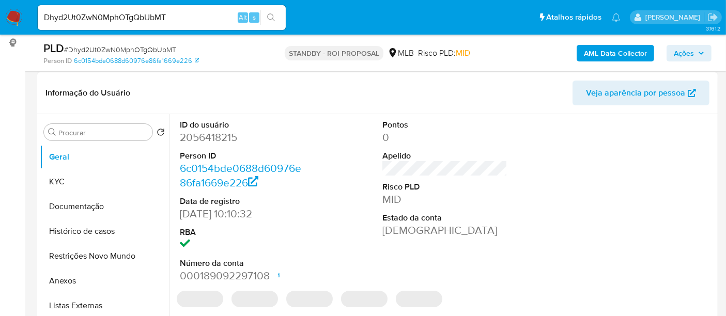
scroll to position [172, 0]
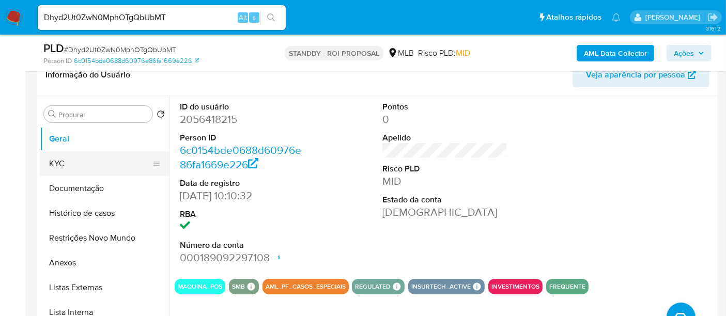
click at [60, 162] on button "KYC" at bounding box center [100, 163] width 121 height 25
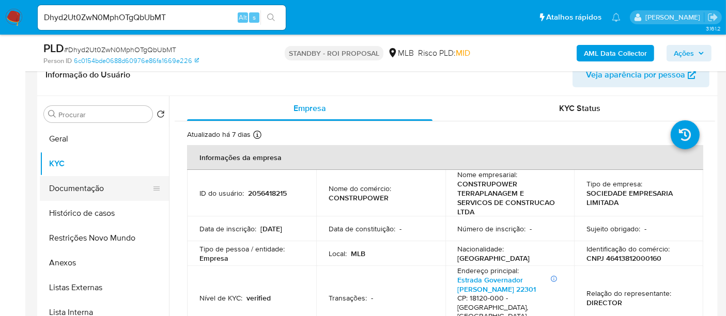
click at [76, 185] on button "Documentação" at bounding box center [100, 188] width 121 height 25
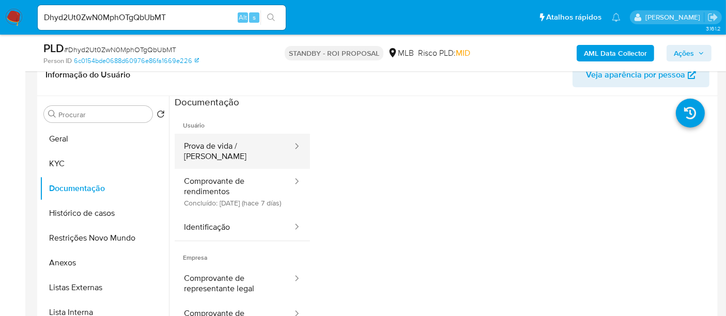
click at [244, 144] on button "Prova de vida / [PERSON_NAME]" at bounding box center [234, 151] width 119 height 35
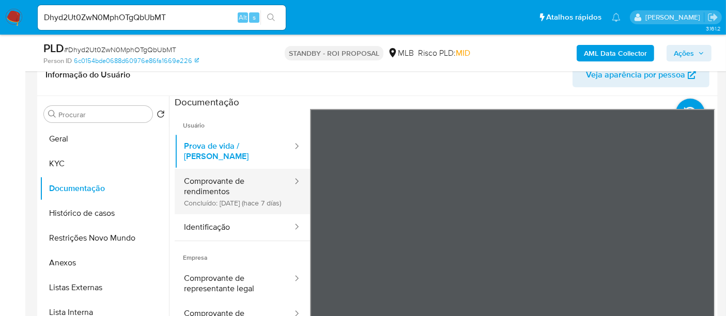
drag, startPoint x: 221, startPoint y: 172, endPoint x: 289, endPoint y: 185, distance: 69.4
click at [221, 173] on button "Comprovante de rendimentos Concluído: 29/09/2025 (hace 7 días)" at bounding box center [234, 191] width 119 height 45
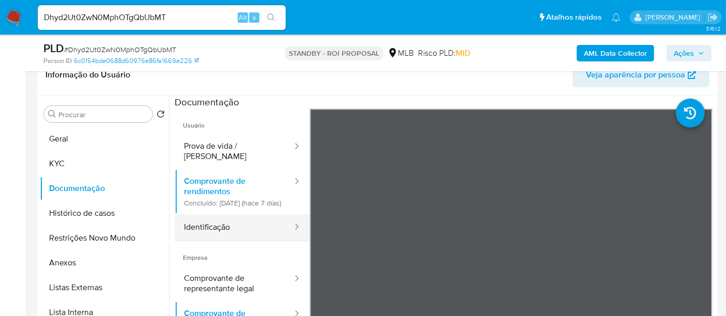
click at [201, 225] on button "Identificação" at bounding box center [234, 227] width 119 height 26
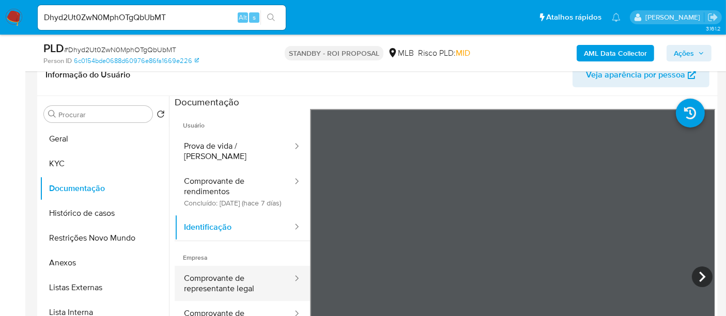
click at [228, 290] on button "Comprovante de representante legal" at bounding box center [234, 283] width 119 height 35
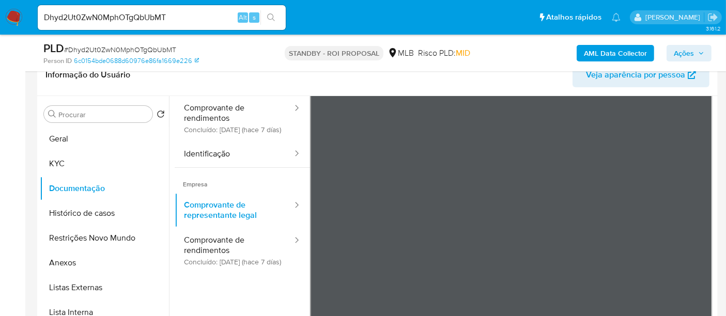
scroll to position [90, 0]
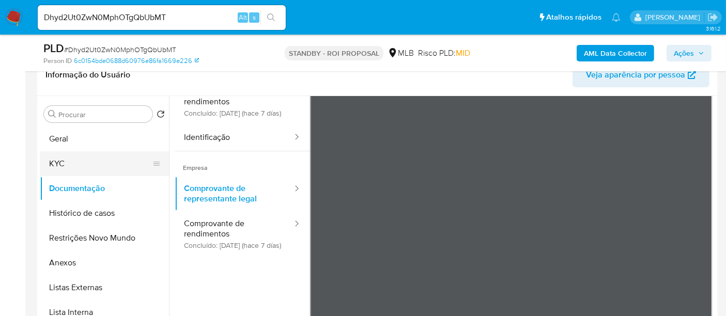
click at [65, 163] on button "KYC" at bounding box center [100, 163] width 121 height 25
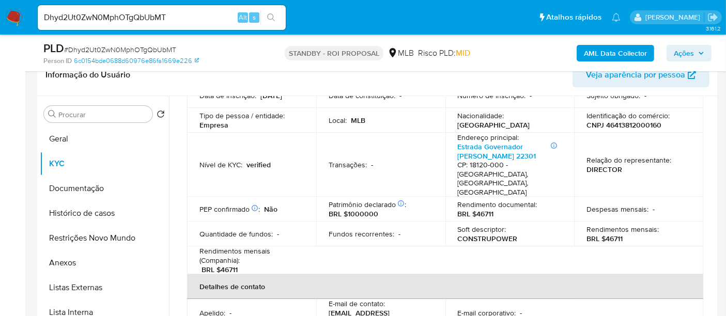
scroll to position [115, 0]
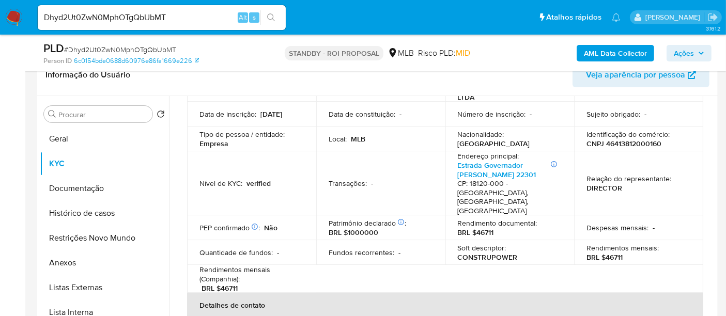
click at [70, 125] on div "Procurar Retornar ao pedido padrão Geral KYC Documentação Histórico de casos Re…" at bounding box center [104, 229] width 129 height 263
click at [79, 140] on button "Geral" at bounding box center [100, 139] width 121 height 25
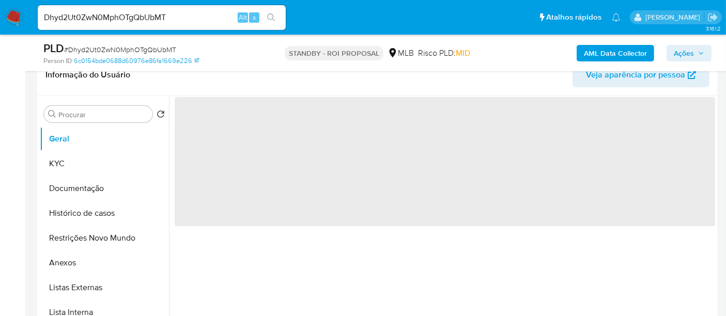
scroll to position [0, 0]
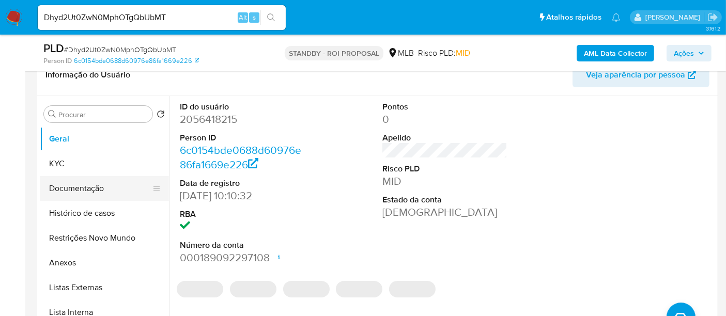
click at [94, 189] on button "Documentação" at bounding box center [100, 188] width 121 height 25
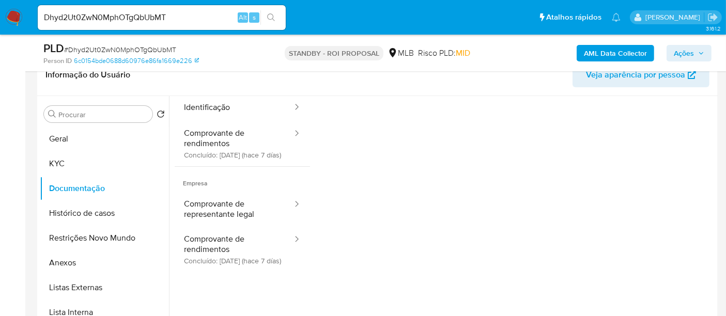
scroll to position [84, 0]
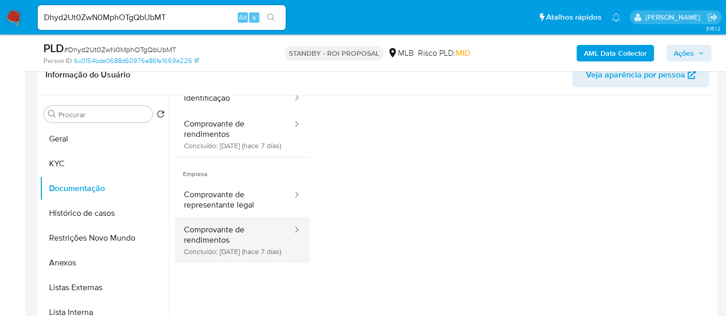
click at [227, 234] on button "Comprovante de rendimentos Concluído: 29/09/2025 (hace 7 días)" at bounding box center [234, 240] width 119 height 45
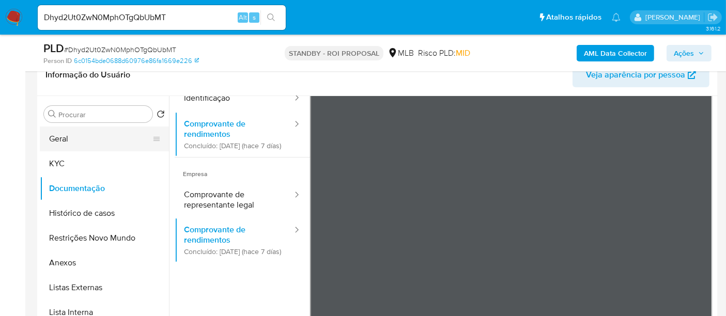
click at [66, 140] on button "Geral" at bounding box center [100, 139] width 121 height 25
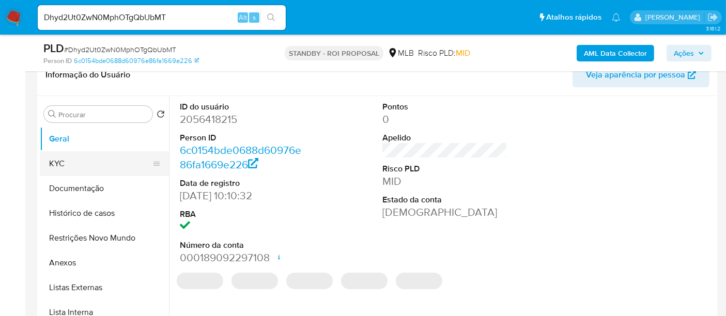
click at [81, 164] on button "KYC" at bounding box center [100, 163] width 121 height 25
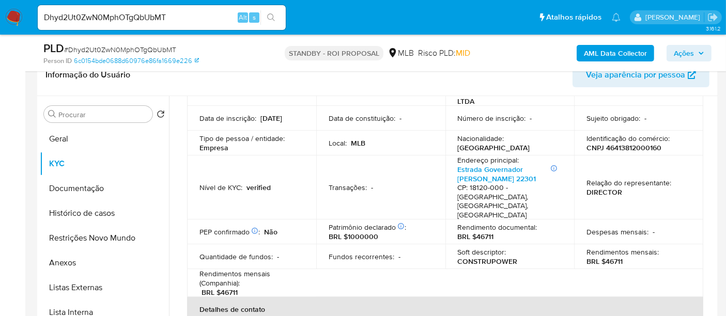
scroll to position [115, 0]
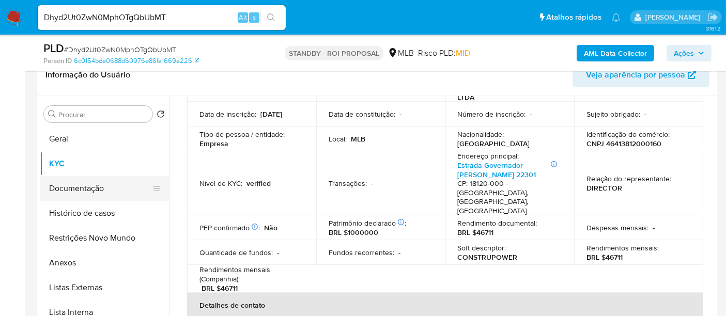
drag, startPoint x: 81, startPoint y: 188, endPoint x: 106, endPoint y: 190, distance: 25.9
click at [80, 188] on button "Documentação" at bounding box center [100, 188] width 121 height 25
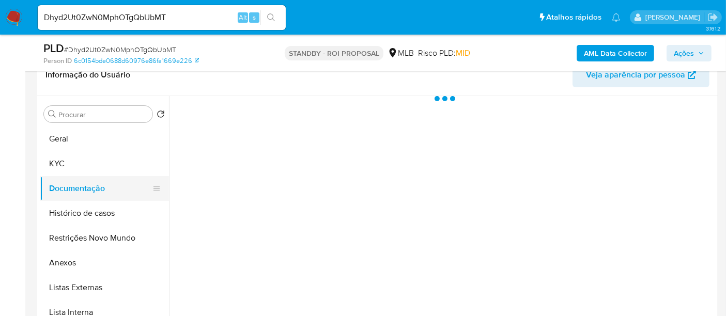
scroll to position [0, 0]
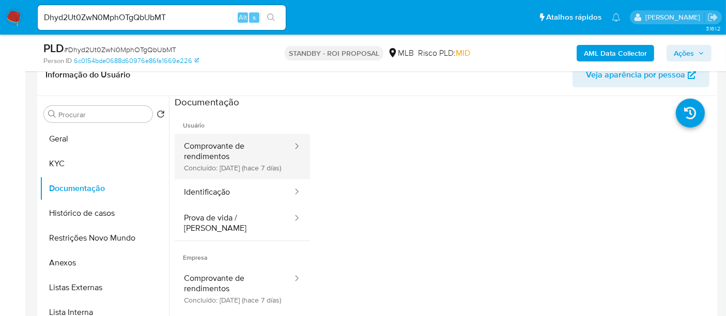
click at [216, 154] on button "Comprovante de rendimentos Concluído: 29/09/2025 (hace 7 días)" at bounding box center [234, 156] width 119 height 45
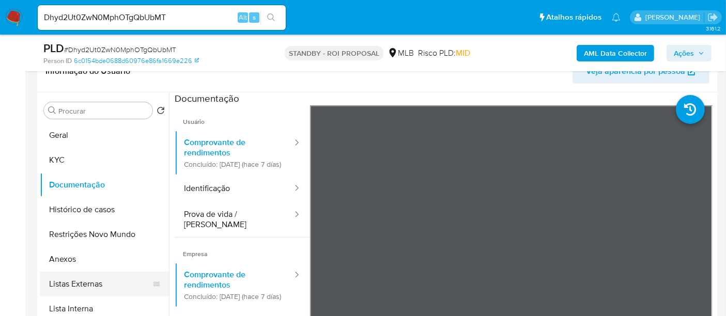
scroll to position [159, 0]
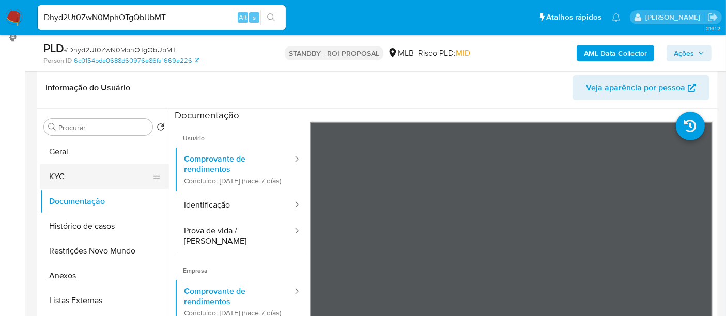
click at [65, 175] on button "KYC" at bounding box center [100, 176] width 121 height 25
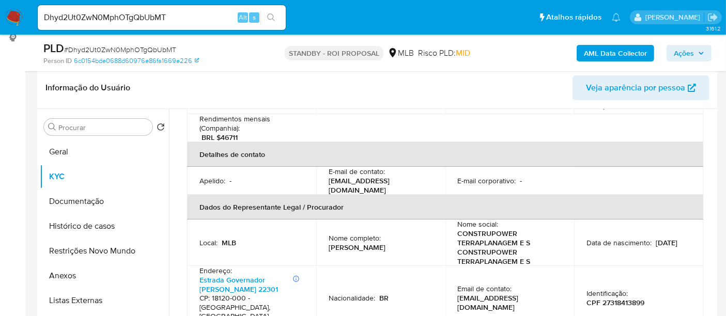
scroll to position [115, 0]
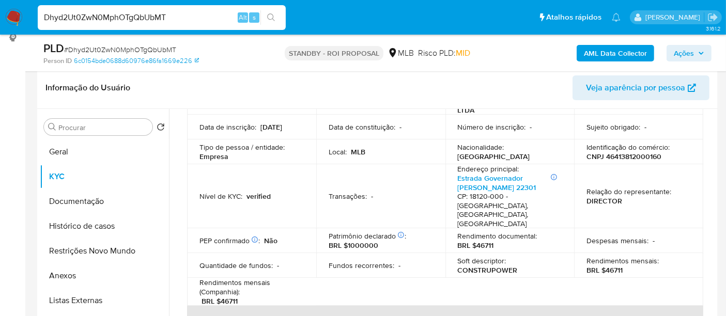
drag, startPoint x: 188, startPoint y: 18, endPoint x: 0, endPoint y: 19, distance: 188.1
click at [0, 19] on nav "Pausado Ver notificaciones Dhyd2Ut0ZwN0MphOTgQbUbMT Alt s Atalhos rápidos Presi…" at bounding box center [363, 17] width 726 height 35
paste input "6KGIODP2AE6qOAlNnpIV1L0u"
type input "6KGIODP2AE6qOAlNnpIV1L0u"
click at [267, 16] on icon "search-icon" at bounding box center [271, 17] width 8 height 8
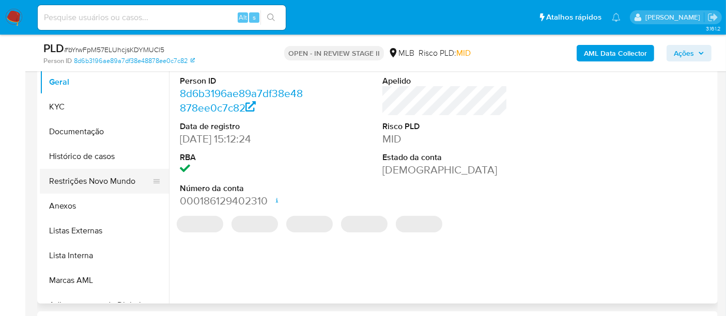
select select "10"
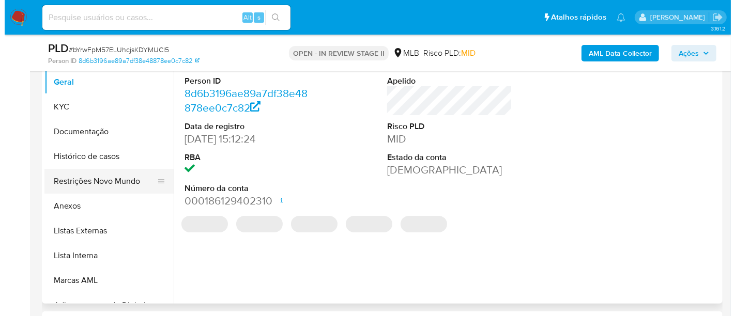
scroll to position [229, 0]
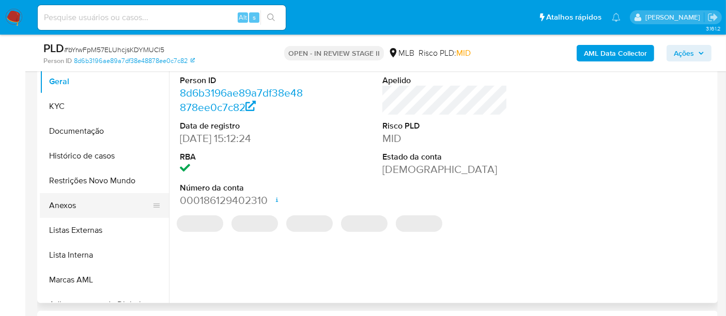
click at [63, 205] on button "Anexos" at bounding box center [100, 205] width 121 height 25
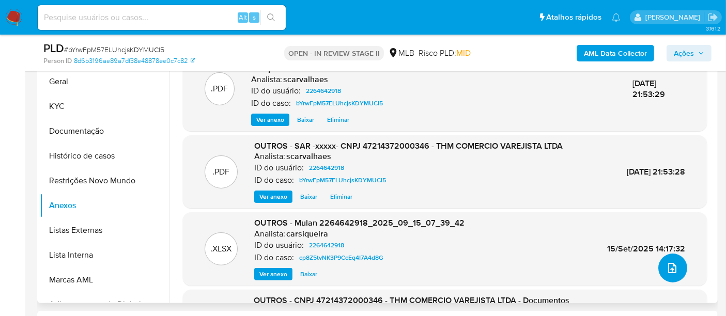
click at [666, 268] on icon "upload-file" at bounding box center [672, 268] width 12 height 12
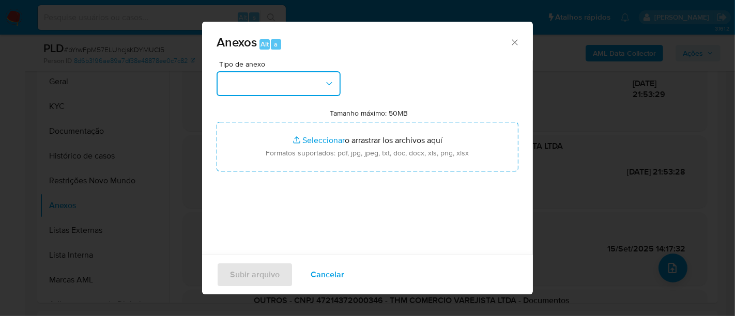
click at [334, 82] on icon "button" at bounding box center [329, 84] width 10 height 10
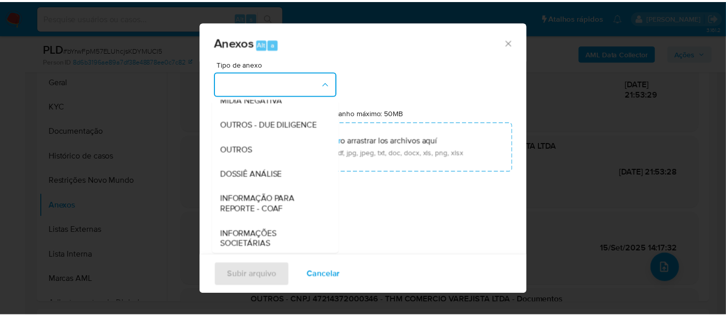
scroll to position [159, 0]
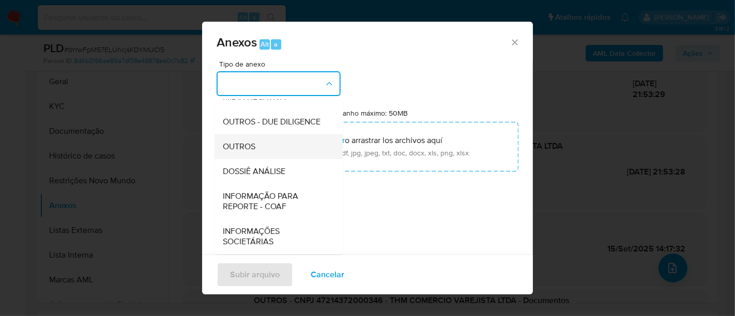
click at [255, 145] on span "OUTROS" at bounding box center [239, 147] width 33 height 10
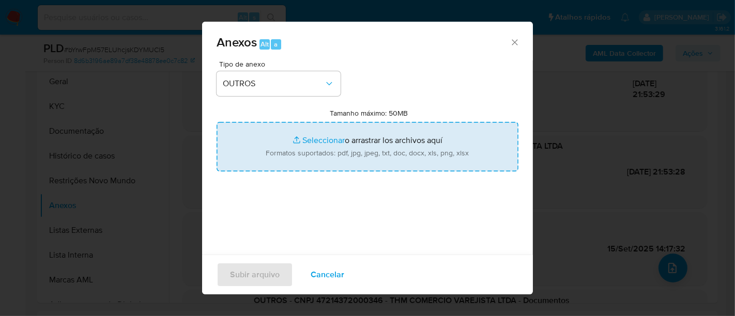
click at [317, 142] on input "Tamanho máximo: 50MB Seleccionar archivos" at bounding box center [368, 147] width 302 height 50
type input "C:\fakepath\THM COMERCIO - email area comercial.pdf"
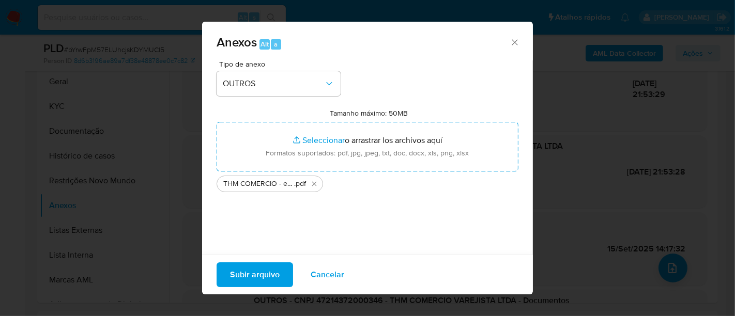
click at [255, 274] on span "Subir arquivo" at bounding box center [255, 275] width 50 height 23
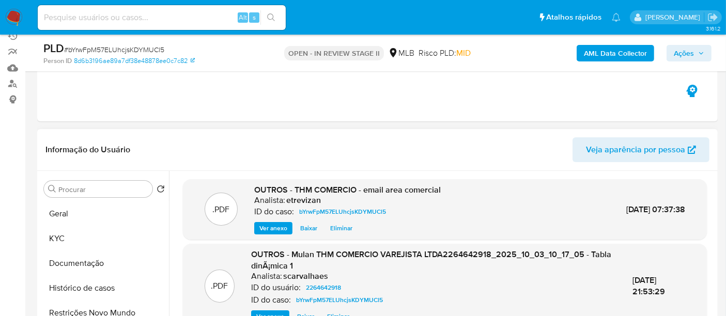
scroll to position [115, 0]
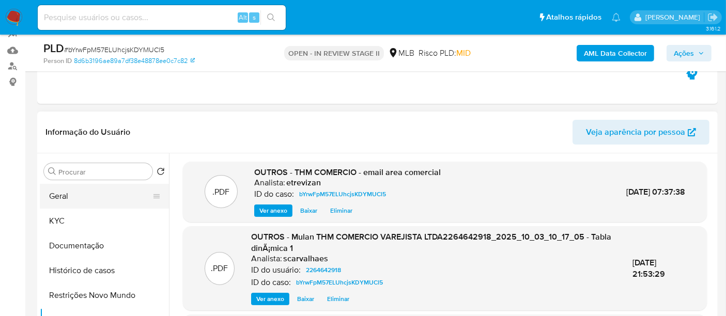
click at [62, 198] on button "Geral" at bounding box center [100, 196] width 121 height 25
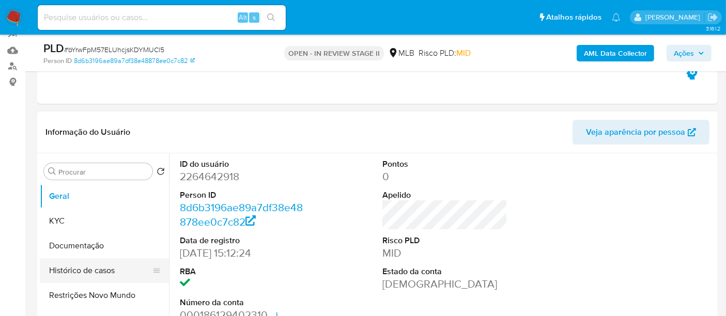
click at [95, 264] on button "Histórico de casos" at bounding box center [100, 270] width 121 height 25
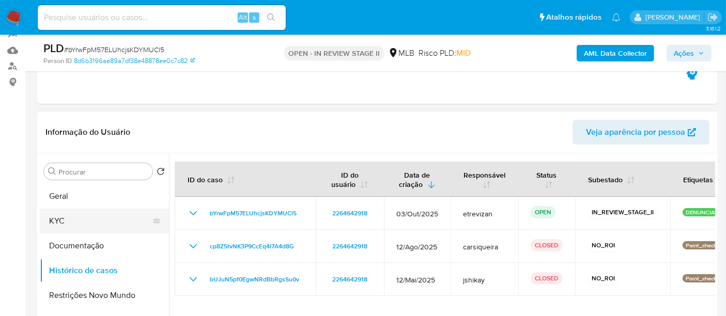
click at [63, 221] on button "KYC" at bounding box center [100, 221] width 121 height 25
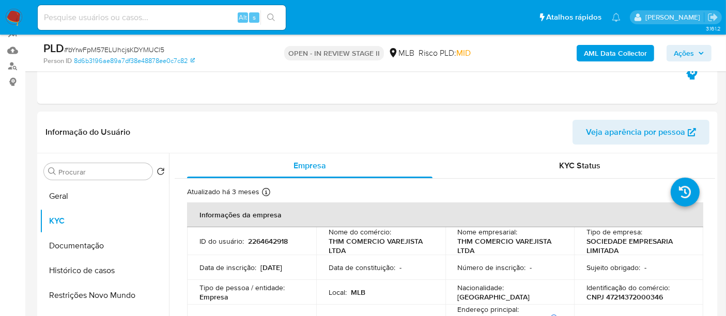
click at [694, 51] on span "Ações" at bounding box center [684, 53] width 20 height 17
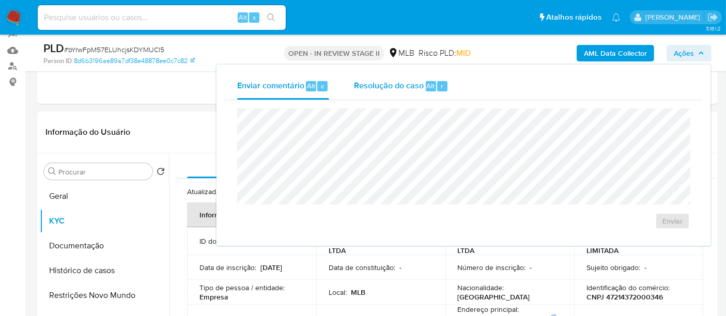
click at [393, 86] on span "Resolução do caso" at bounding box center [389, 86] width 70 height 12
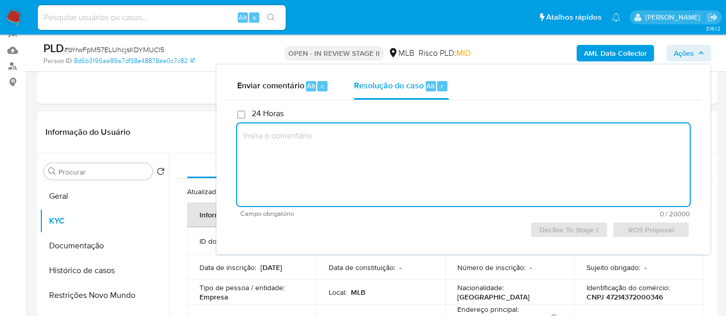
click at [260, 135] on textarea at bounding box center [463, 165] width 453 height 83
paste textarea "Revisão: Érico Trevizan Data da Revisão: 03/10/2025 Parecer: Favorável ao repor…"
type textarea "Revisão: Érico Trevizan Data da Revisão: 03/10/2025 Parecer: Favorável ao repor…"
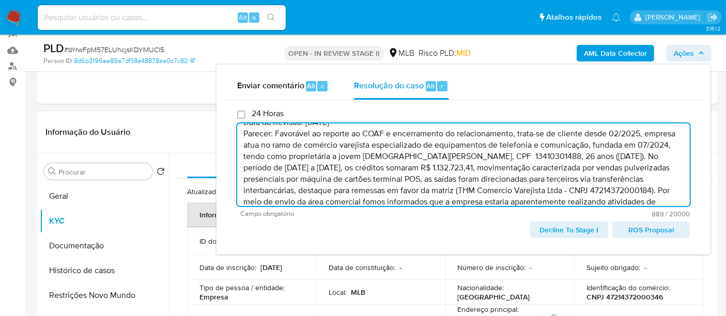
scroll to position [0, 0]
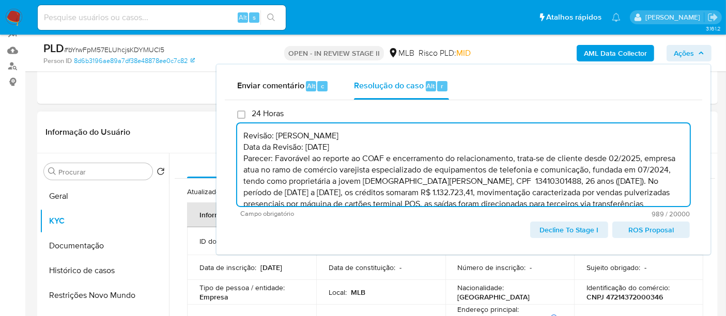
drag, startPoint x: 335, startPoint y: 142, endPoint x: 204, endPoint y: 122, distance: 132.7
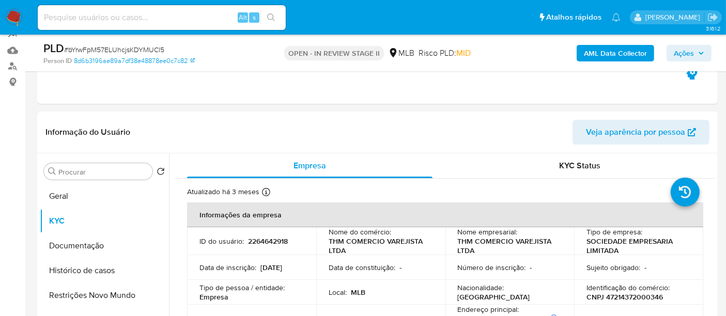
click at [700, 52] on icon "button" at bounding box center [701, 53] width 4 height 3
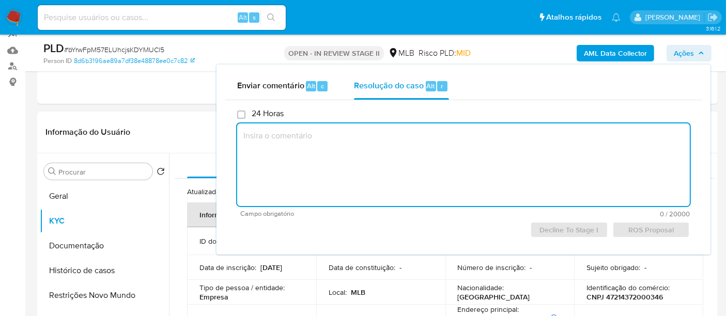
paste textarea "Revisão: Érico Trevizan Data da Revisão: 03/10/2025 Parecer: Favorável ao repor…"
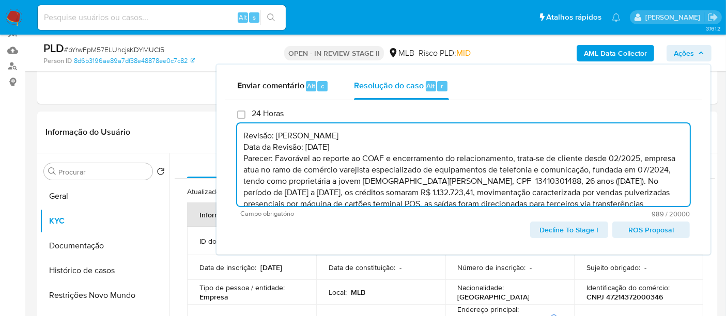
click at [242, 148] on textarea "Revisão: Érico Trevizan Data da Revisão: 03/10/2025 Parecer: Favorável ao repor…" at bounding box center [463, 165] width 453 height 83
drag, startPoint x: 243, startPoint y: 135, endPoint x: 349, endPoint y: 145, distance: 106.4
click at [349, 145] on textarea "Revisão: Érico Trevizan Data da Revisão: 03/10/2025 Parecer: Favorável ao repor…" at bounding box center [463, 165] width 453 height 83
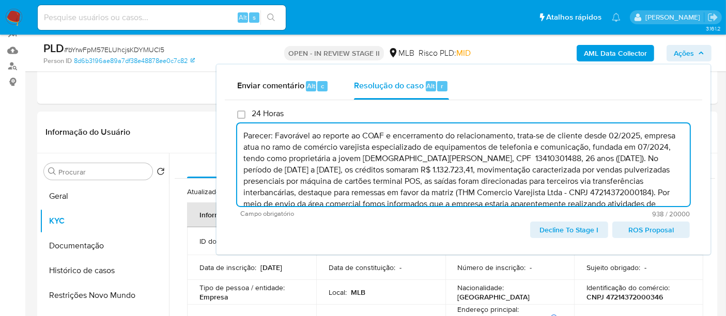
click at [243, 147] on textarea "Parecer: Favorável ao reporte ao COAF e encerramento do relacionamento, trata-s…" at bounding box center [463, 165] width 453 height 83
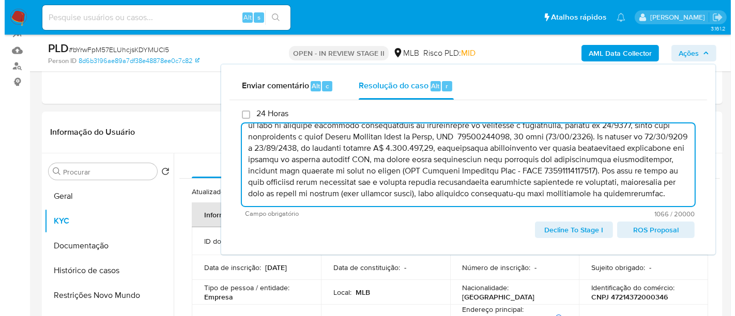
scroll to position [44, 0]
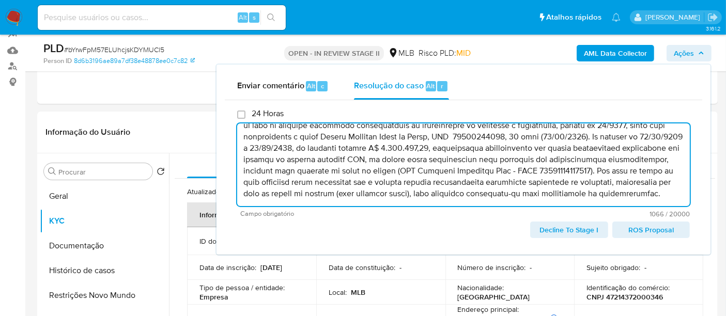
drag, startPoint x: 612, startPoint y: 183, endPoint x: 539, endPoint y: 185, distance: 73.4
click at [539, 185] on textarea at bounding box center [463, 165] width 453 height 83
click at [586, 185] on textarea at bounding box center [463, 165] width 453 height 83
click at [665, 229] on span "ROS Proposal" at bounding box center [651, 230] width 63 height 14
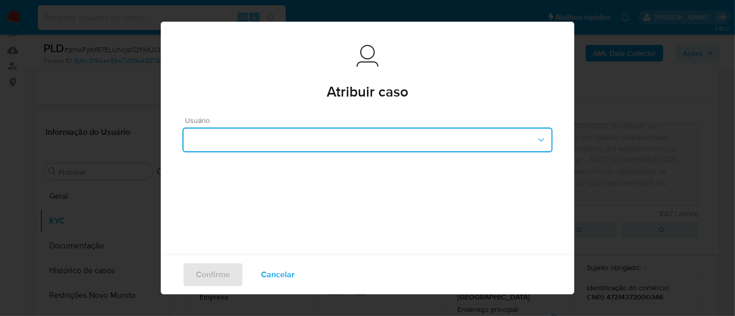
click at [538, 139] on icon "button" at bounding box center [541, 139] width 6 height 3
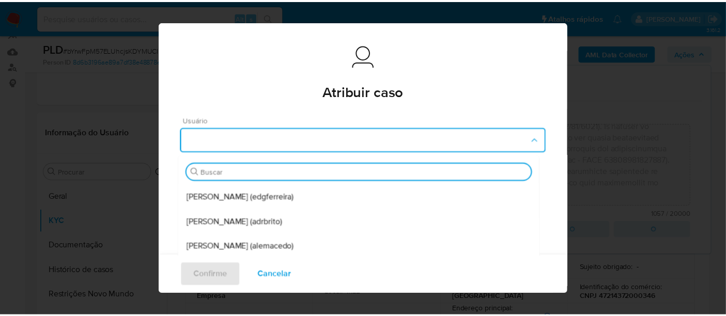
scroll to position [115, 0]
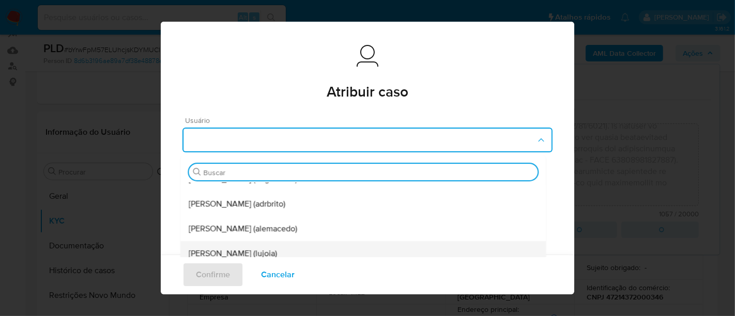
click at [268, 254] on span "Luciana Cristina Joia Tabai (lujoia)" at bounding box center [233, 254] width 88 height 10
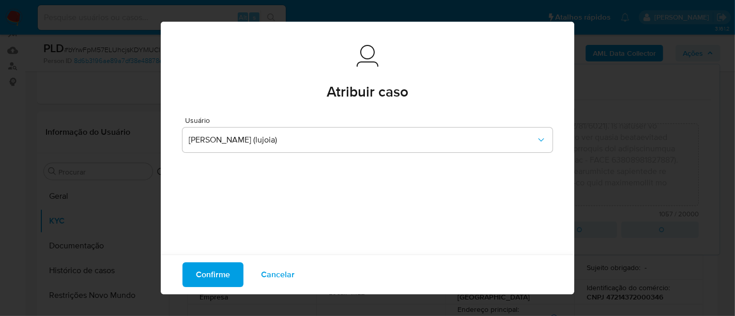
click at [204, 277] on span "Confirme" at bounding box center [213, 275] width 34 height 23
type textarea "-=-=-=-=-=-=-=-=-=-=-=-=-=-=-=-=-=-=-=-=-=-=-=-=-=-=-=-=-=-=-=-=-=-=-=-=-=-=-=-…"
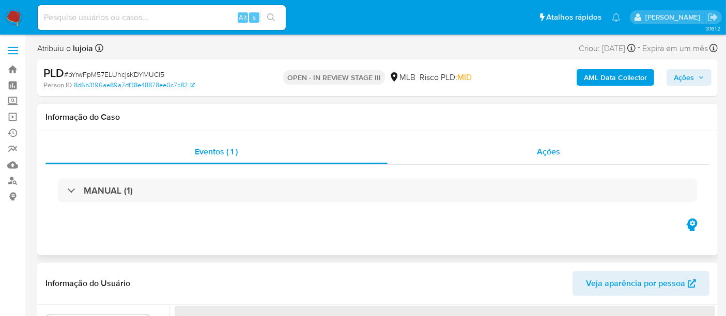
select select "10"
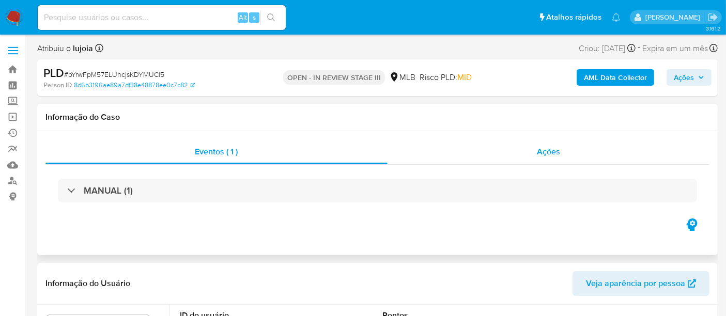
click at [549, 151] on span "Ações" at bounding box center [548, 152] width 23 height 12
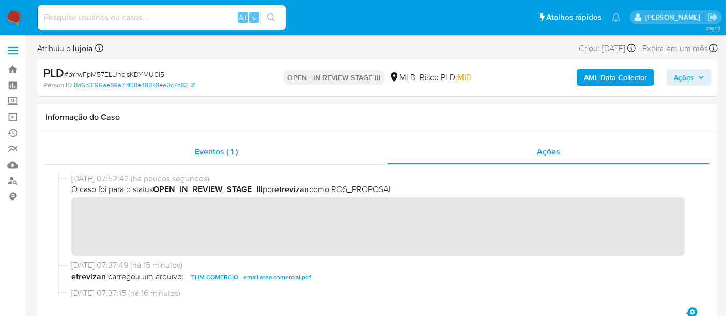
click at [215, 148] on span "Eventos ( 1 )" at bounding box center [216, 152] width 43 height 12
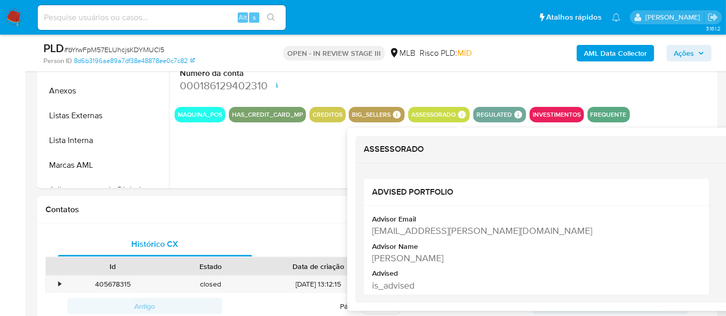
scroll to position [287, 0]
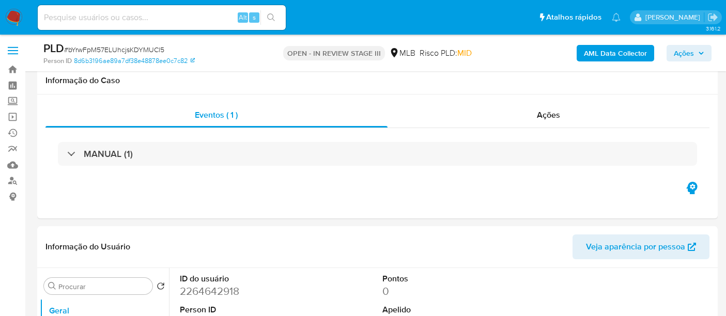
select select "10"
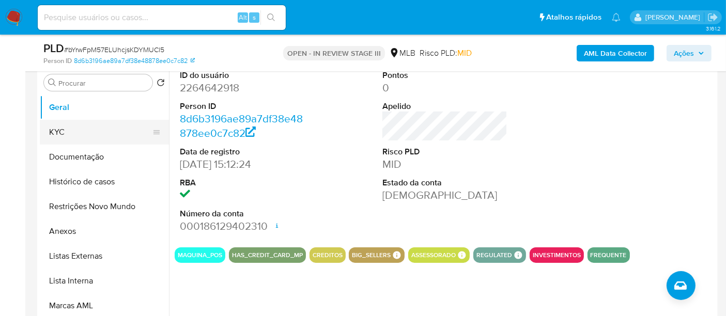
scroll to position [172, 0]
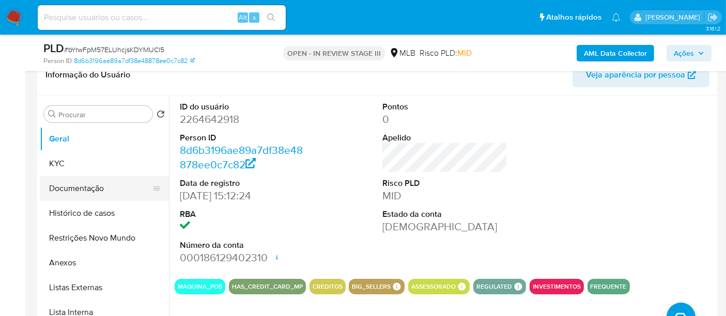
click at [90, 183] on button "Documentação" at bounding box center [100, 188] width 121 height 25
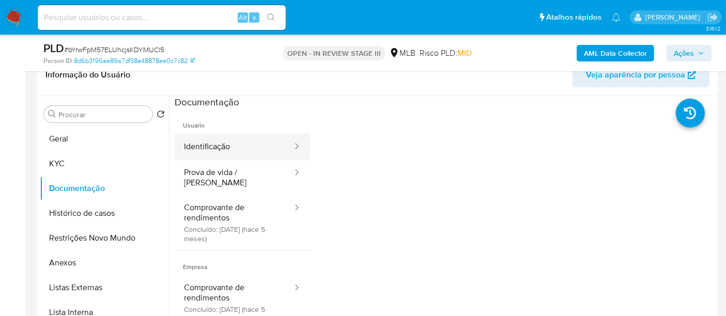
click at [215, 144] on button "Identificação" at bounding box center [234, 147] width 119 height 26
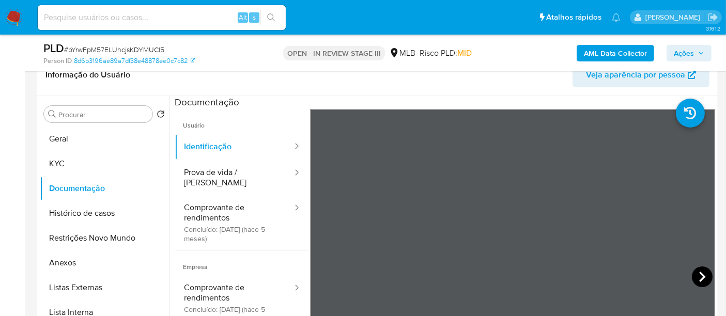
click at [701, 274] on icon at bounding box center [702, 277] width 21 height 21
drag, startPoint x: 209, startPoint y: 170, endPoint x: 308, endPoint y: 176, distance: 98.4
click at [210, 170] on button "Prova de vida / [PERSON_NAME]" at bounding box center [234, 177] width 119 height 35
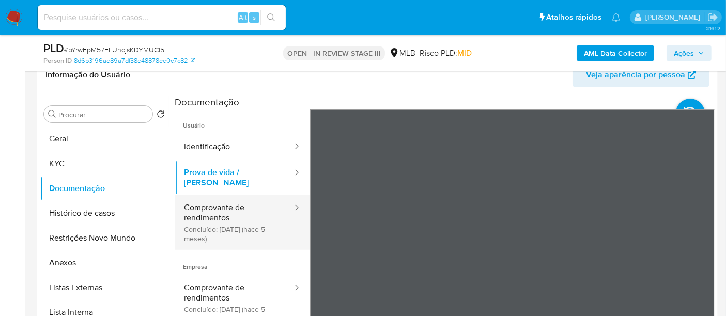
click at [226, 209] on button "Comprovante de rendimentos Concluído: [DATE] (hace 5 meses)" at bounding box center [234, 222] width 119 height 55
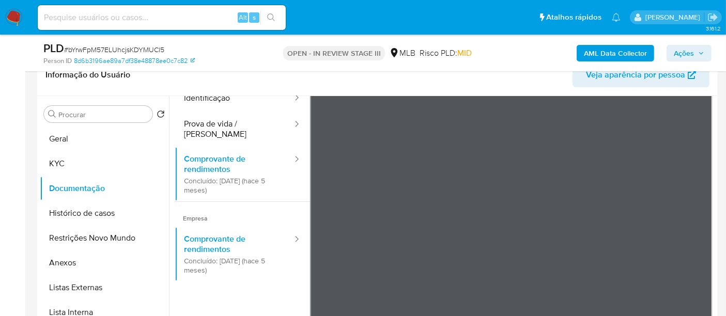
scroll to position [0, 0]
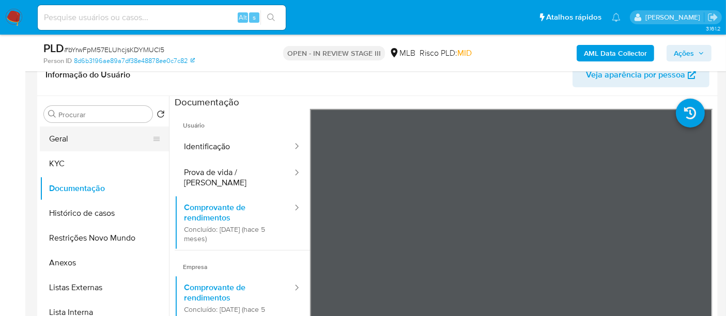
click at [93, 142] on button "Geral" at bounding box center [100, 139] width 121 height 25
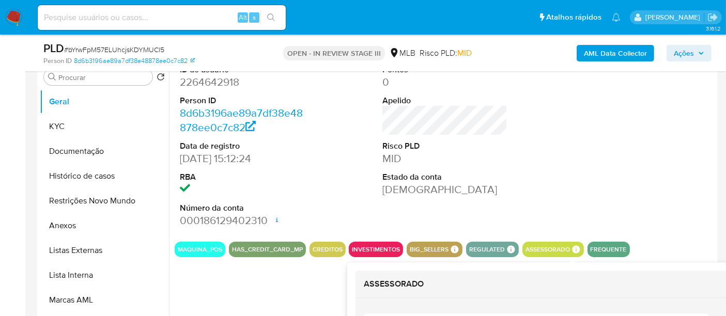
scroll to position [172, 0]
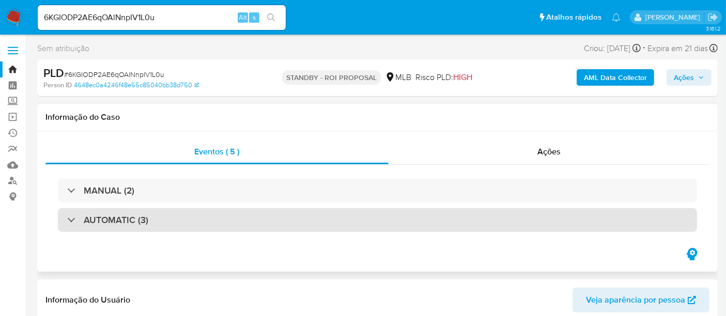
select select "10"
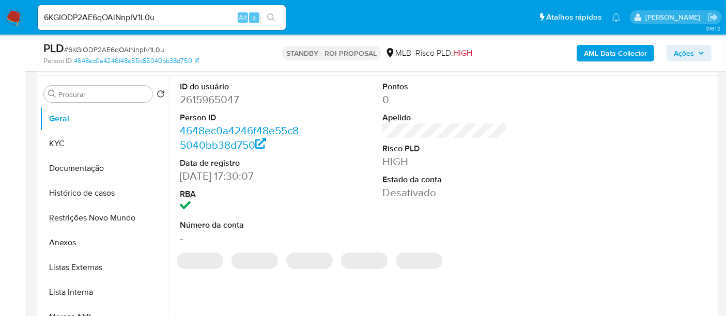
scroll to position [229, 0]
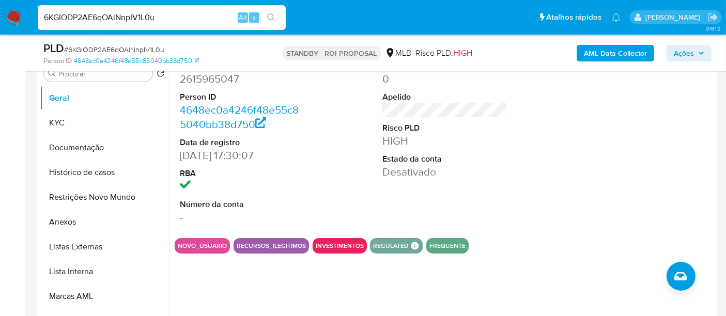
drag, startPoint x: 176, startPoint y: 18, endPoint x: 0, endPoint y: 10, distance: 175.9
click at [0, 10] on nav "Pausado Ver notificaciones 6KGIODP2AE6qOAlNnpIV1L0u Alt s Atalhos rápidos Presi…" at bounding box center [363, 17] width 726 height 35
click at [274, 17] on icon "search-icon" at bounding box center [271, 17] width 8 height 8
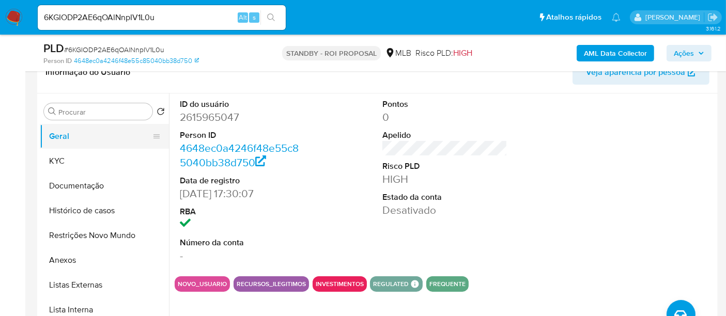
scroll to position [172, 0]
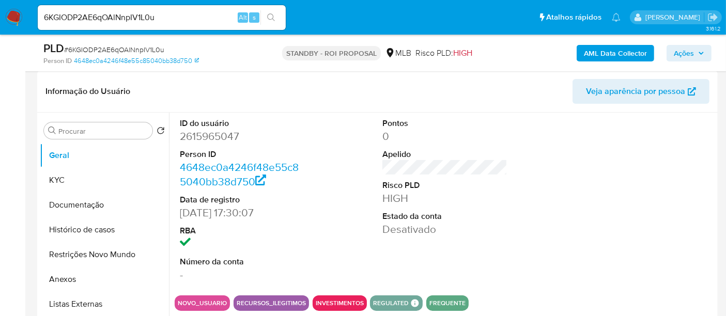
drag, startPoint x: 65, startPoint y: 188, endPoint x: 171, endPoint y: 188, distance: 105.9
click at [65, 188] on button "KYC" at bounding box center [104, 180] width 129 height 25
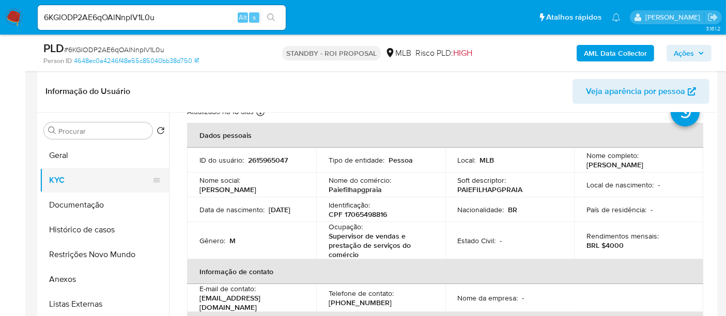
scroll to position [57, 0]
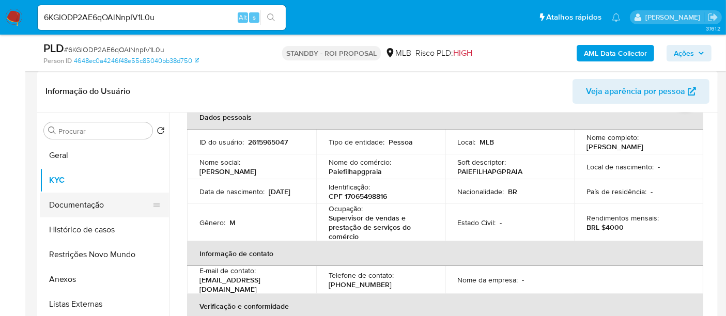
drag, startPoint x: 84, startPoint y: 205, endPoint x: 154, endPoint y: 206, distance: 70.3
click at [88, 206] on button "Documentação" at bounding box center [100, 205] width 121 height 25
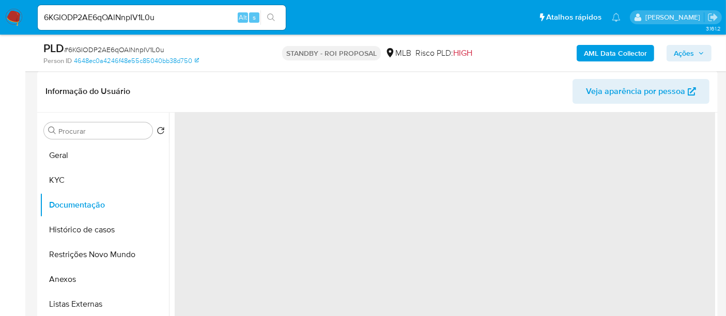
scroll to position [0, 0]
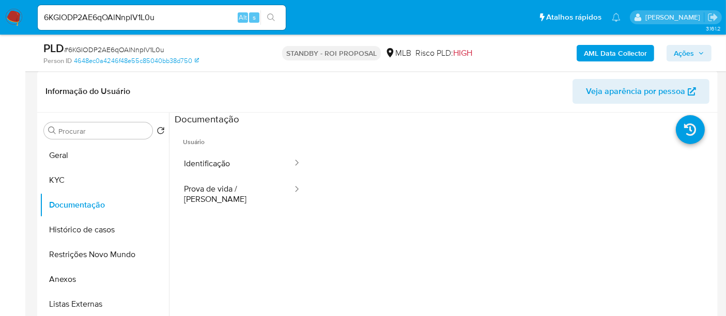
drag, startPoint x: 223, startPoint y: 167, endPoint x: 306, endPoint y: 171, distance: 83.3
click at [224, 167] on button "Identificação" at bounding box center [234, 163] width 119 height 26
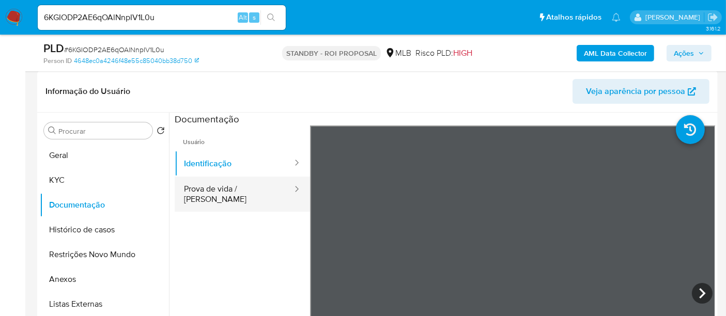
click at [222, 192] on button "Prova de vida / [PERSON_NAME]" at bounding box center [234, 194] width 119 height 35
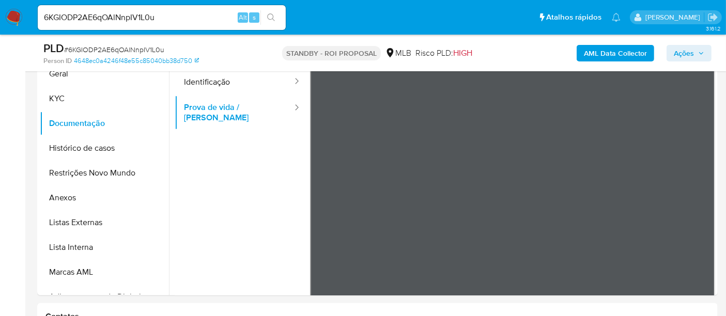
scroll to position [243, 0]
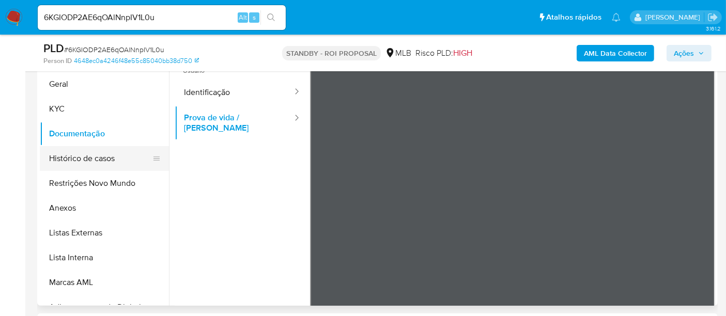
click at [83, 160] on button "Histórico de casos" at bounding box center [100, 158] width 121 height 25
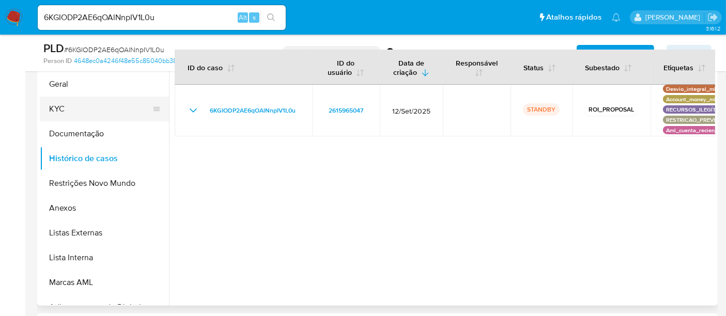
click at [70, 104] on button "KYC" at bounding box center [100, 109] width 121 height 25
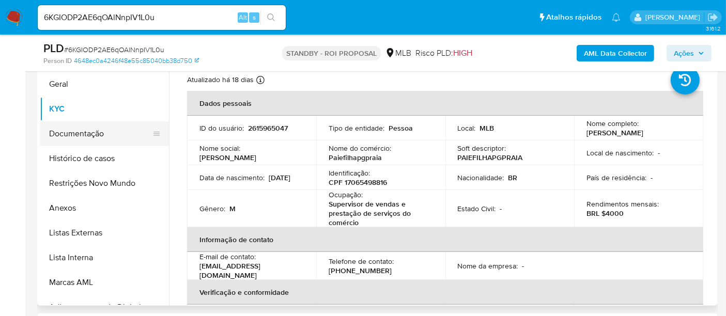
click at [85, 140] on button "Documentação" at bounding box center [100, 133] width 121 height 25
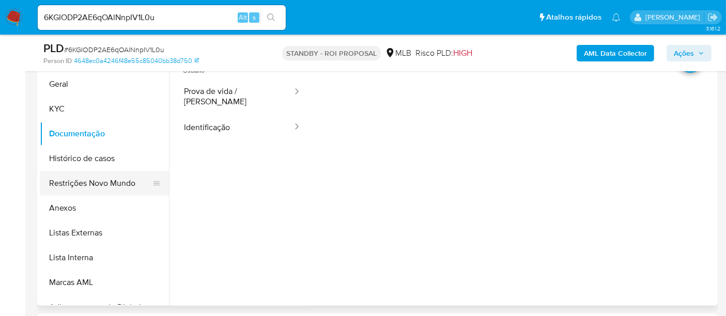
click at [93, 189] on button "Restrições Novo Mundo" at bounding box center [100, 183] width 121 height 25
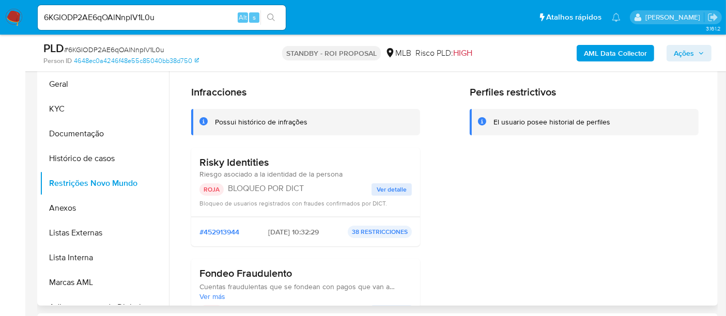
click at [394, 185] on span "Ver detalle" at bounding box center [392, 190] width 30 height 10
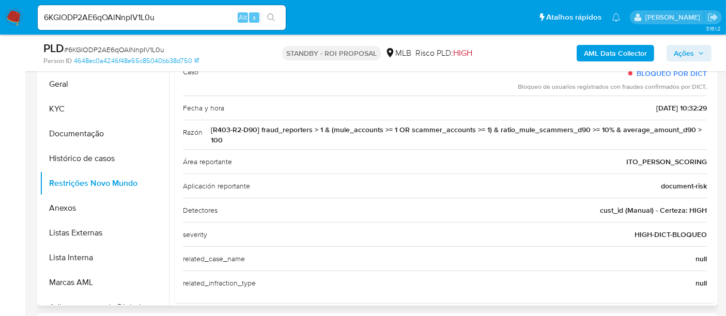
scroll to position [88, 0]
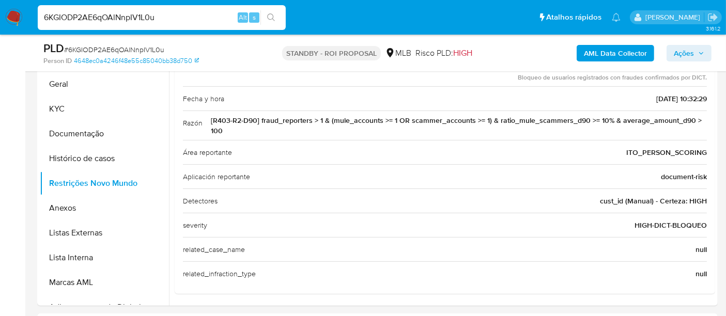
drag, startPoint x: 181, startPoint y: 18, endPoint x: 0, endPoint y: 8, distance: 181.7
click at [0, 8] on nav "Pausado Ver notificaciones 6KGIODP2AE6qOAlNnpIV1L0u Alt s Atalhos rápidos Presi…" at bounding box center [363, 17] width 726 height 35
paste input "aG9Qcy8KREEc1QZIUYj9voIF"
type input "aG9Qcy8KREEc1QZIUYj9voIF"
click at [269, 12] on button "search-icon" at bounding box center [270, 17] width 21 height 14
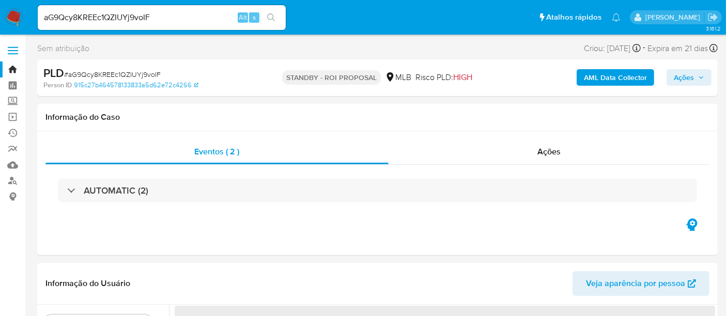
select select "10"
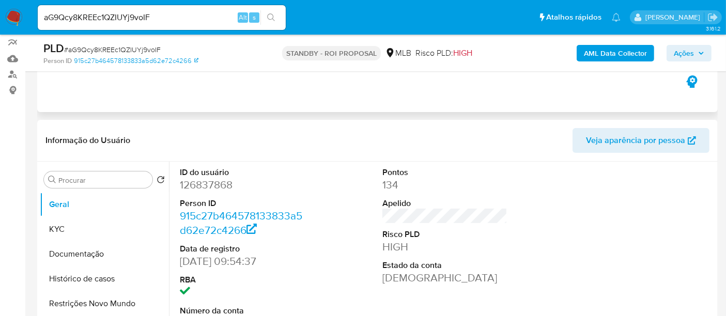
scroll to position [172, 0]
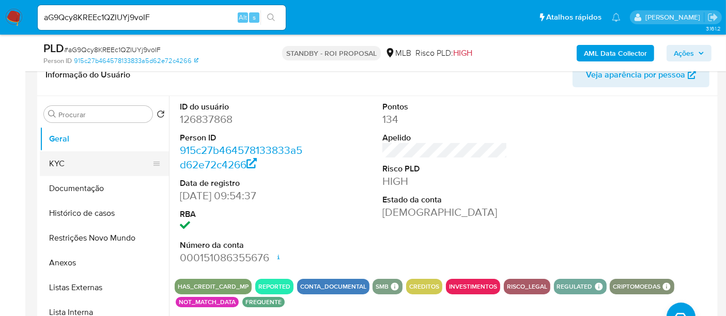
click at [71, 159] on button "KYC" at bounding box center [100, 163] width 121 height 25
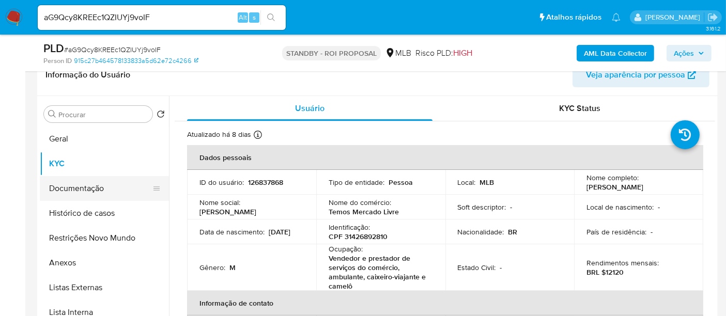
drag, startPoint x: 73, startPoint y: 187, endPoint x: 115, endPoint y: 190, distance: 42.0
click at [74, 187] on button "Documentação" at bounding box center [100, 188] width 121 height 25
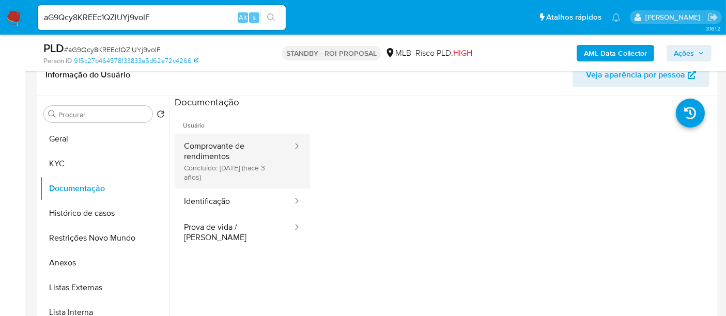
click at [229, 148] on button "Comprovante de rendimentos Concluído: [DATE] (hace 3 años)" at bounding box center [234, 161] width 119 height 55
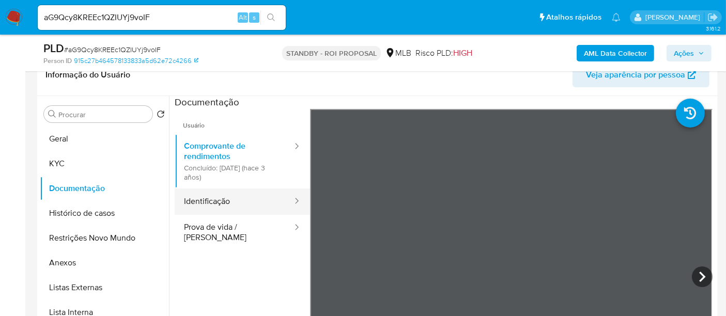
click at [218, 201] on button "Identificação" at bounding box center [234, 202] width 119 height 26
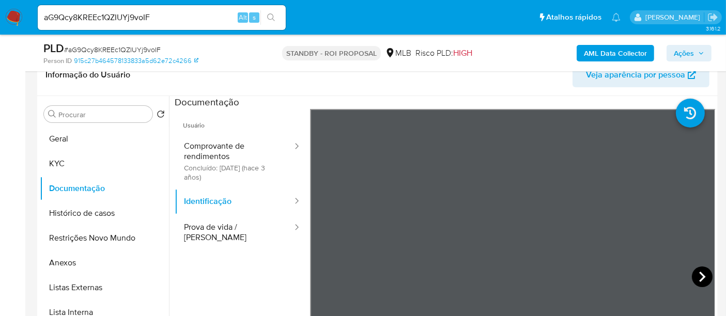
click at [701, 275] on icon at bounding box center [702, 277] width 21 height 21
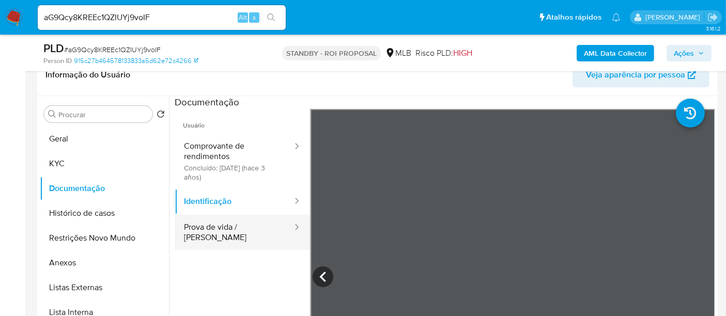
drag, startPoint x: 220, startPoint y: 228, endPoint x: 294, endPoint y: 239, distance: 75.1
click at [221, 228] on button "Prova de vida / [PERSON_NAME]" at bounding box center [234, 232] width 119 height 35
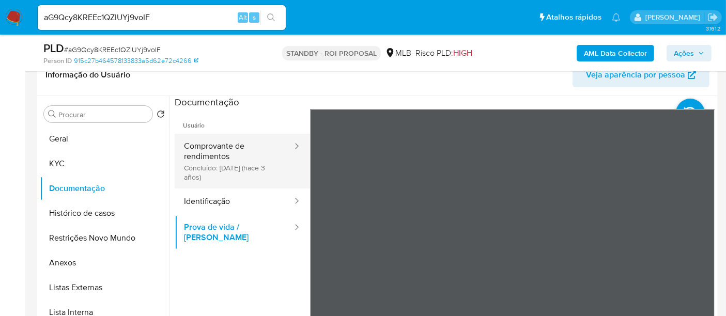
click at [211, 150] on button "Comprovante de rendimentos Concluído: [DATE] (hace 3 años)" at bounding box center [234, 161] width 119 height 55
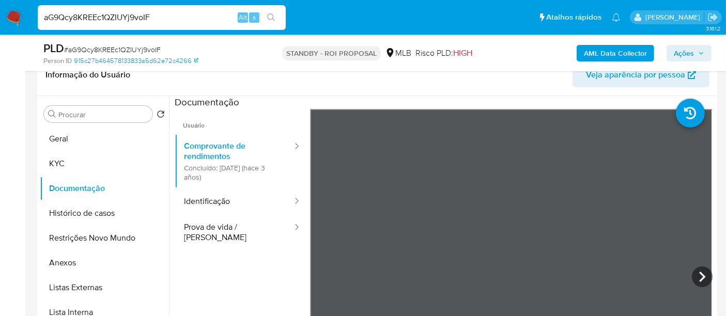
drag, startPoint x: 174, startPoint y: 17, endPoint x: 0, endPoint y: -1, distance: 175.0
click at [0, 0] on nav "Pausado Ver notificaciones aG9Qcy8KREEc1QZIUYj9voIF Alt s Atalhos rápidos Presi…" at bounding box center [363, 17] width 726 height 35
paste input "9SM2YX9vgFGH7TxWLkz4qFth"
type input "9SM2YX9vgFGH7TxWLkz4qFth"
click at [272, 18] on icon "search-icon" at bounding box center [271, 17] width 8 height 8
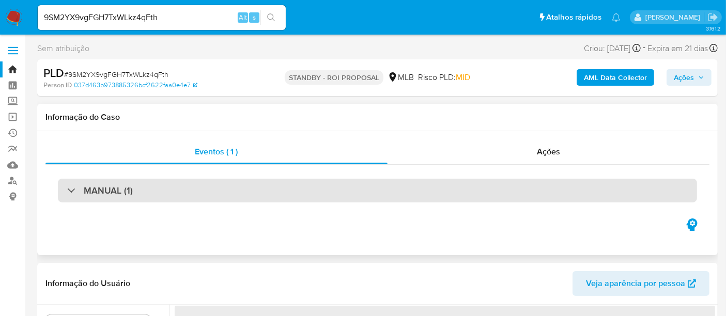
select select "10"
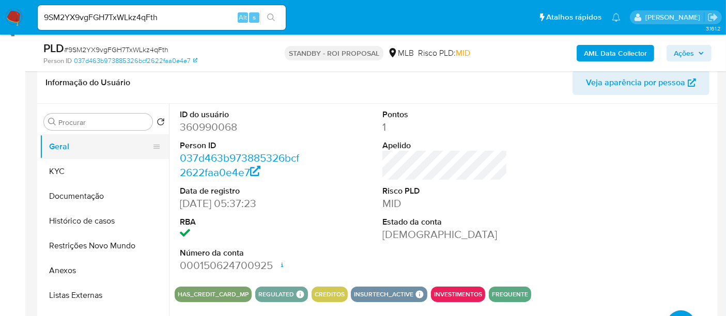
scroll to position [172, 0]
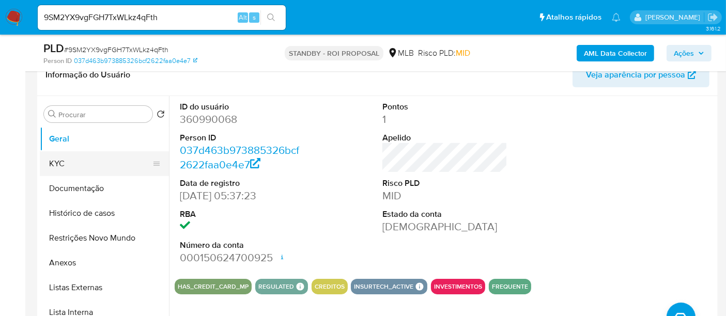
click at [66, 159] on button "KYC" at bounding box center [100, 163] width 121 height 25
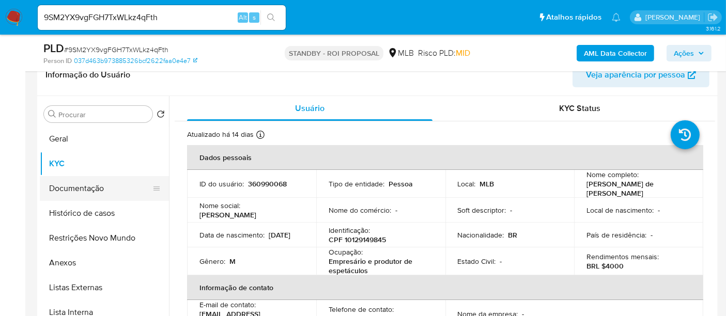
click at [93, 185] on button "Documentação" at bounding box center [100, 188] width 121 height 25
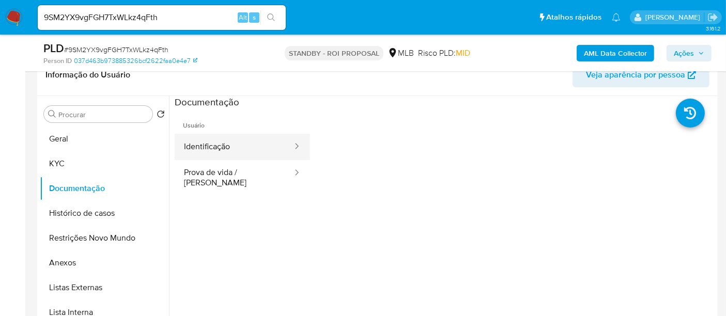
click at [238, 148] on button "Identificação" at bounding box center [234, 147] width 119 height 26
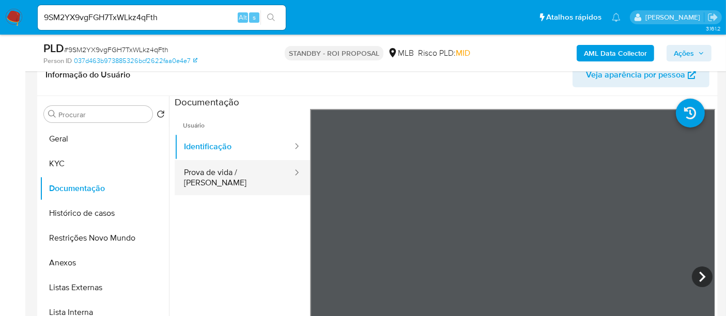
click at [249, 172] on button "Prova de vida / [PERSON_NAME]" at bounding box center [234, 177] width 119 height 35
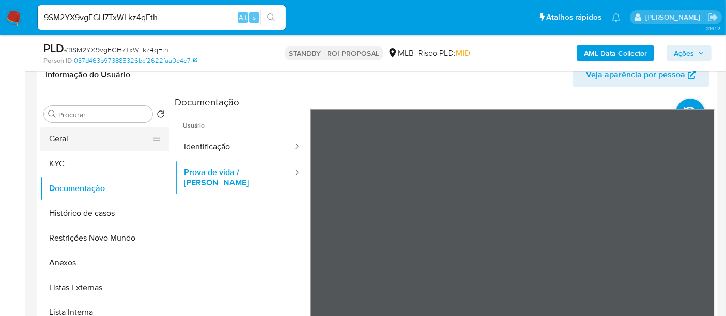
click at [66, 144] on button "Geral" at bounding box center [100, 139] width 121 height 25
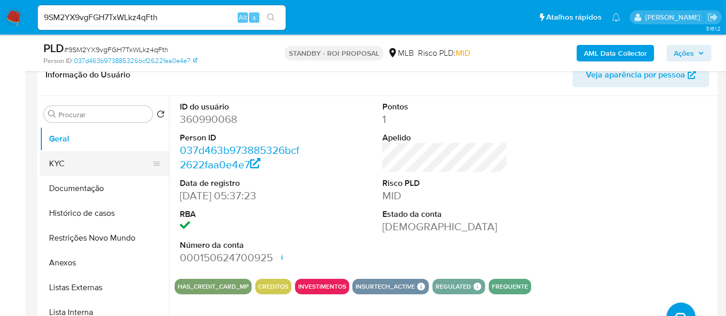
click at [66, 160] on button "KYC" at bounding box center [100, 163] width 121 height 25
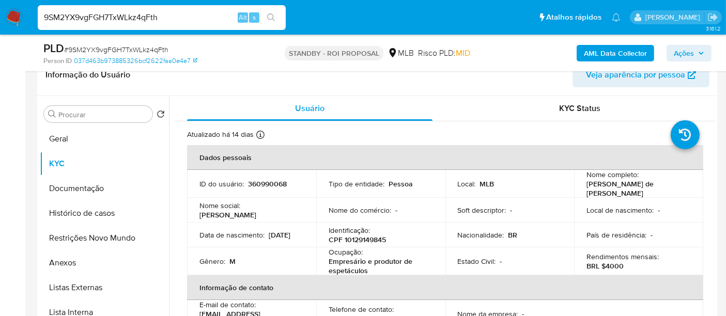
drag, startPoint x: 177, startPoint y: 19, endPoint x: 0, endPoint y: 8, distance: 177.1
click at [0, 8] on nav "Pausado Ver notificaciones 9SM2YX9vgFGH7TxWLkz4qFth Alt s Atalhos rápidos Presi…" at bounding box center [363, 17] width 726 height 35
paste input "WbM0gPzp7fFhwvOD0k87VA8M"
type input "WbM0gPzp7fFhwvOD0k87VA8M"
drag, startPoint x: 185, startPoint y: 17, endPoint x: 0, endPoint y: -36, distance: 192.4
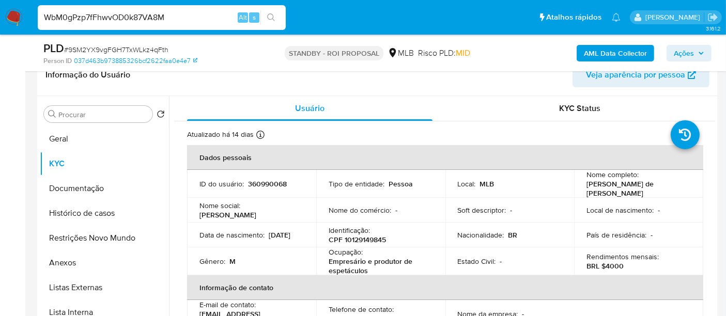
paste input "WbM0gPzp7fFhwvOD0k87VA8M"
type input "WbM0gPzp7fFhwvOD0k87VA8M"
click at [270, 14] on icon "search-icon" at bounding box center [271, 17] width 8 height 8
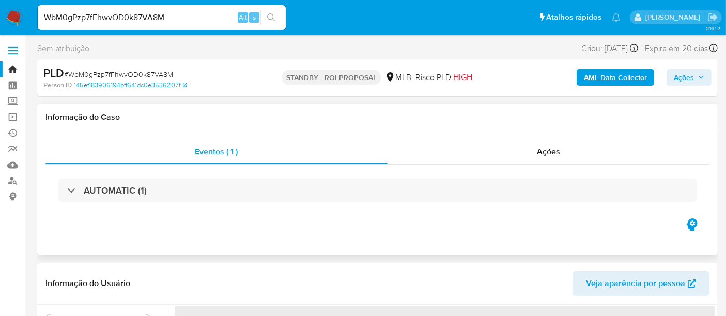
select select "10"
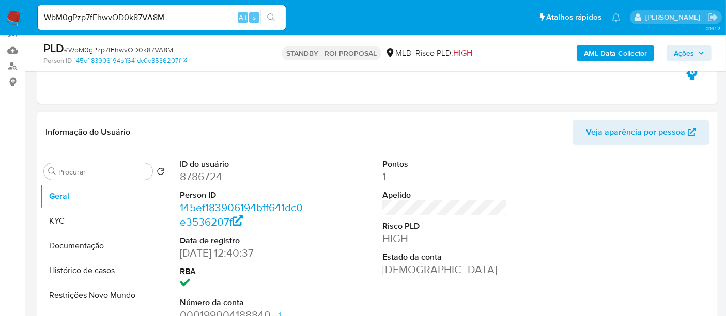
scroll to position [172, 0]
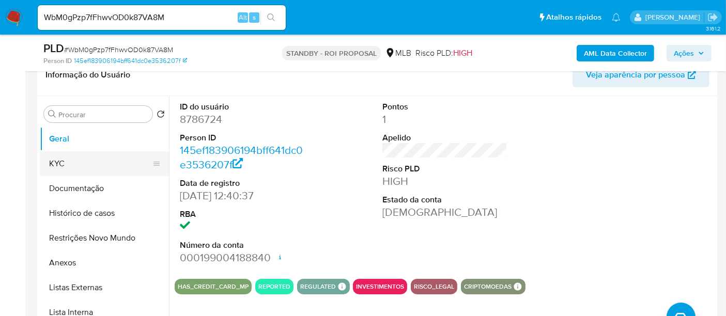
drag, startPoint x: 57, startPoint y: 160, endPoint x: 67, endPoint y: 160, distance: 9.3
click at [57, 161] on button "KYC" at bounding box center [100, 163] width 121 height 25
